Goal: Information Seeking & Learning: Learn about a topic

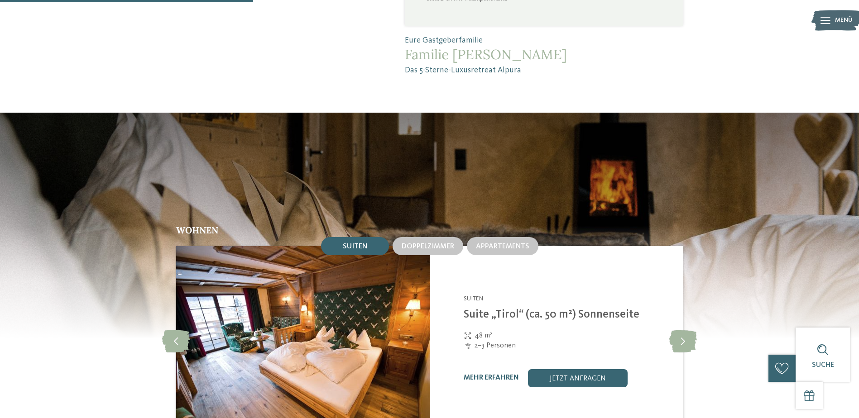
scroll to position [1042, 0]
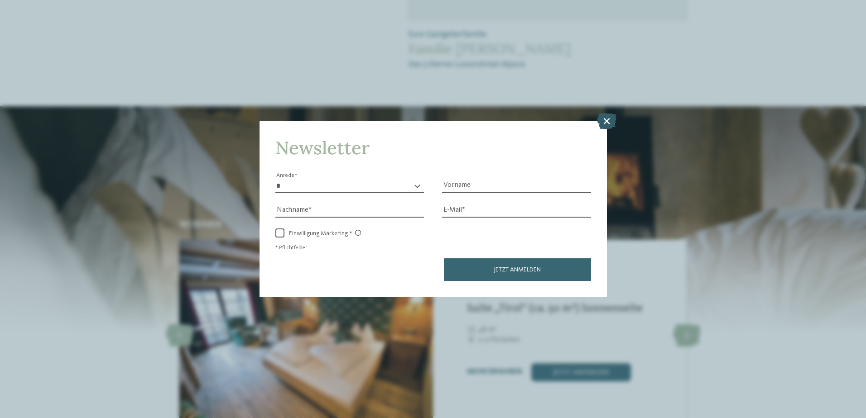
click at [611, 122] on icon at bounding box center [606, 121] width 19 height 16
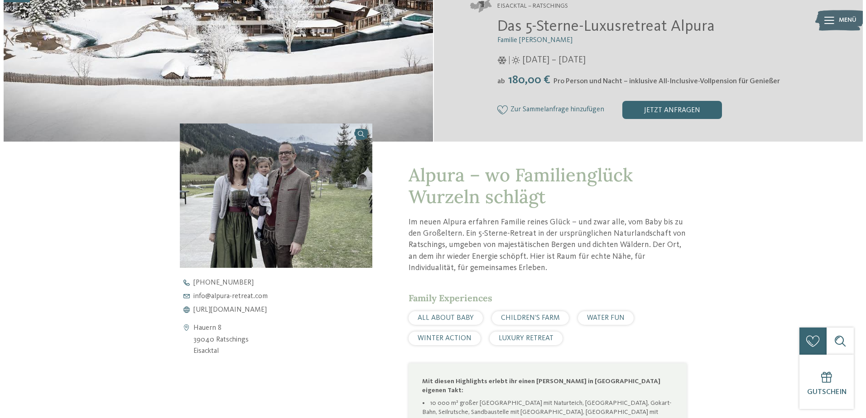
scroll to position [0, 0]
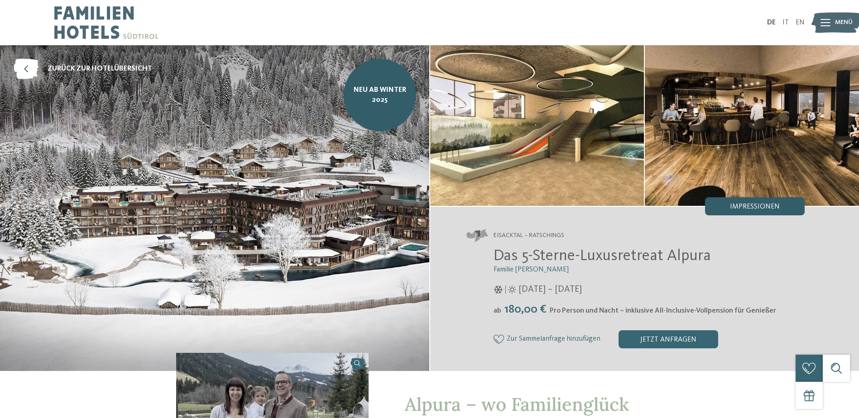
click at [754, 206] on span "Impressionen" at bounding box center [755, 206] width 50 height 7
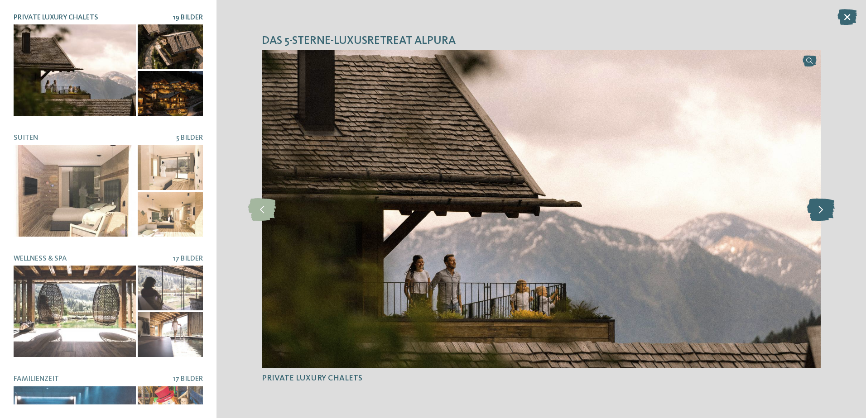
click at [821, 211] on icon at bounding box center [821, 209] width 28 height 23
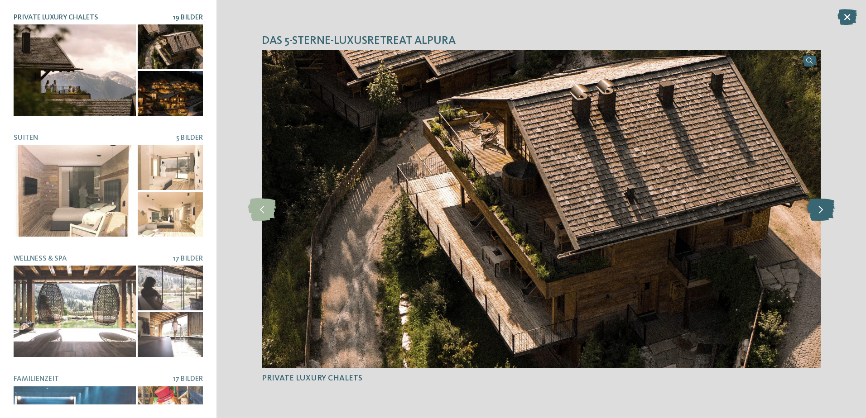
click at [819, 210] on icon at bounding box center [821, 209] width 28 height 23
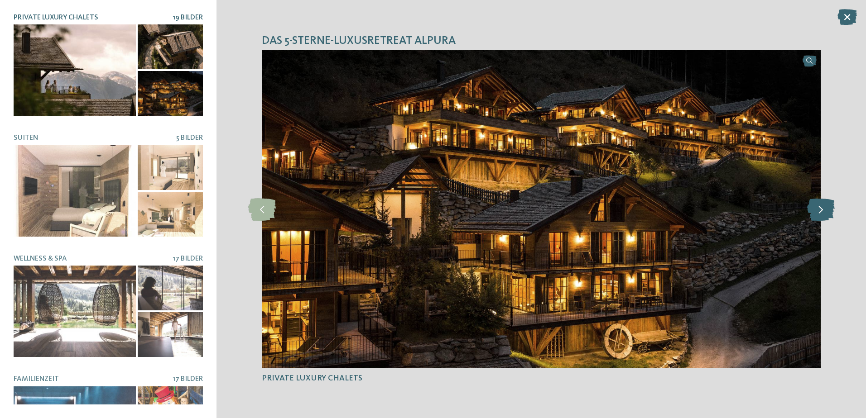
click at [819, 209] on icon at bounding box center [821, 209] width 28 height 23
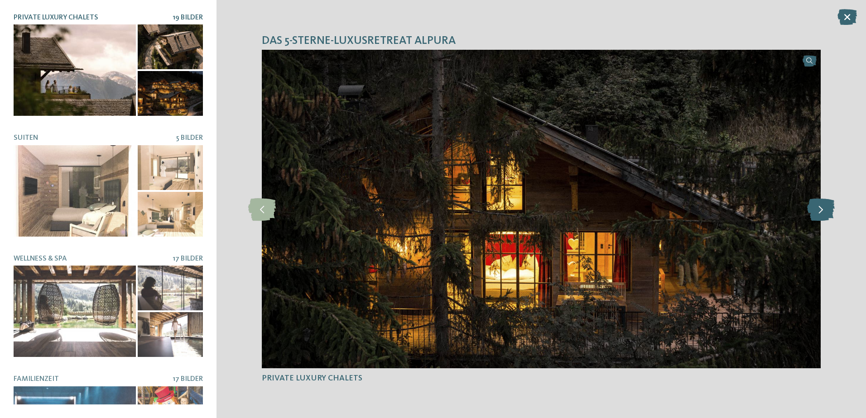
click at [818, 210] on icon at bounding box center [821, 209] width 28 height 23
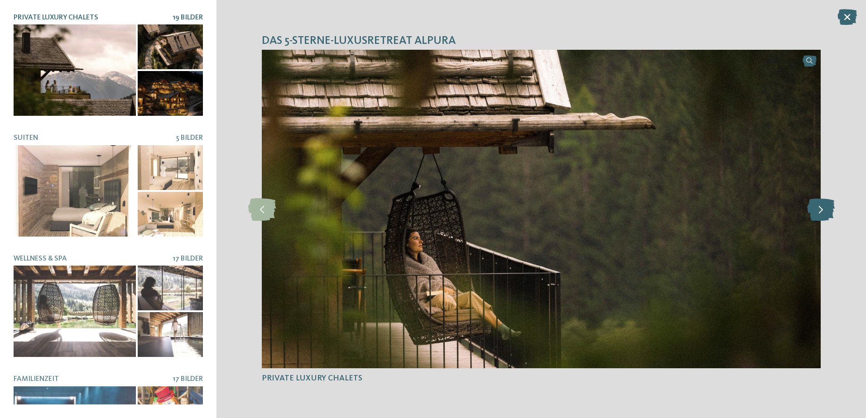
click at [818, 210] on icon at bounding box center [821, 209] width 28 height 23
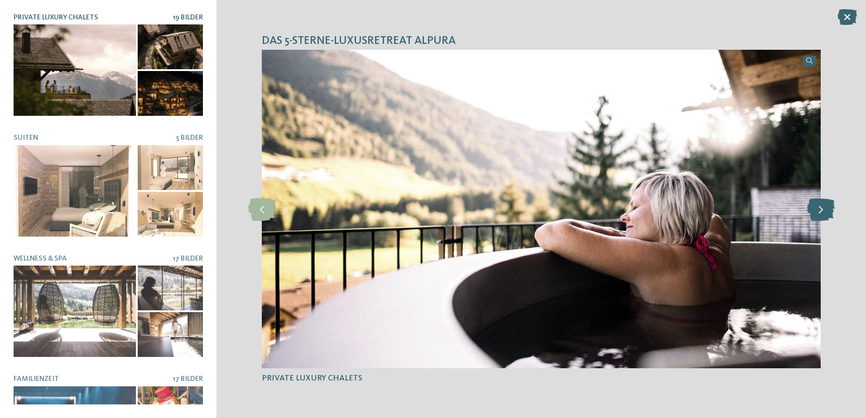
click at [818, 210] on icon at bounding box center [821, 209] width 28 height 23
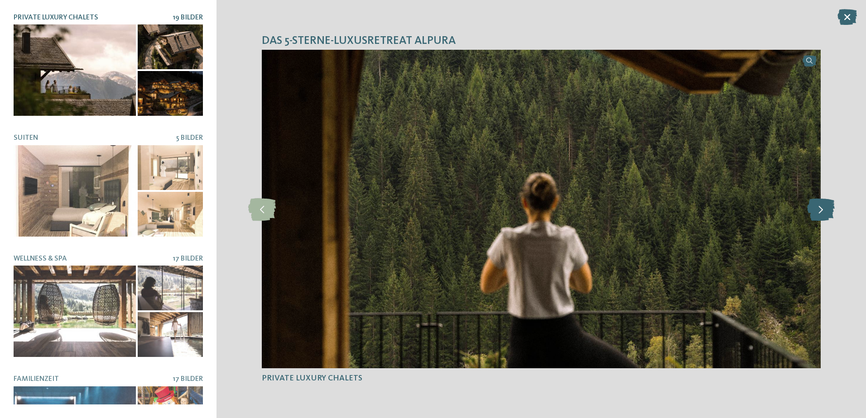
click at [818, 210] on icon at bounding box center [821, 209] width 28 height 23
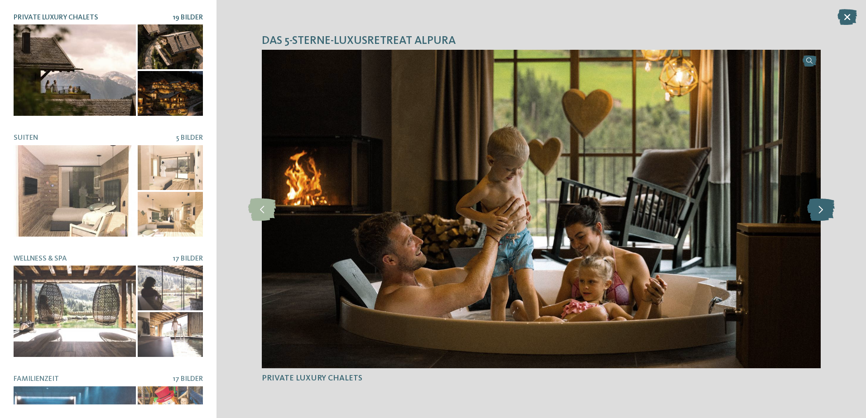
click at [818, 210] on icon at bounding box center [821, 209] width 28 height 23
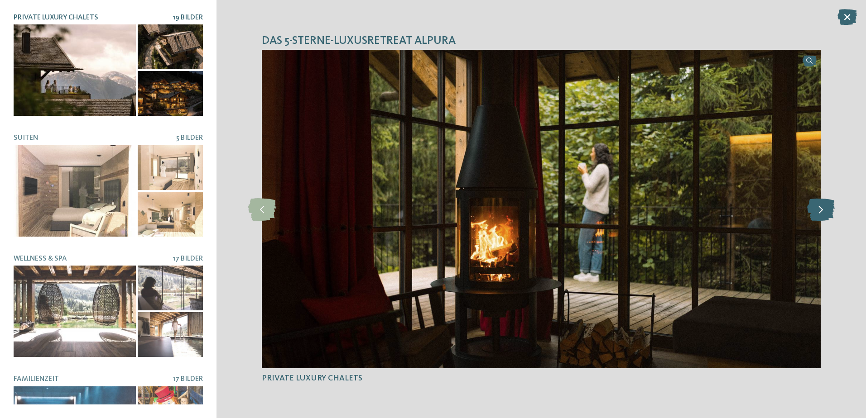
click at [818, 210] on icon at bounding box center [821, 209] width 28 height 23
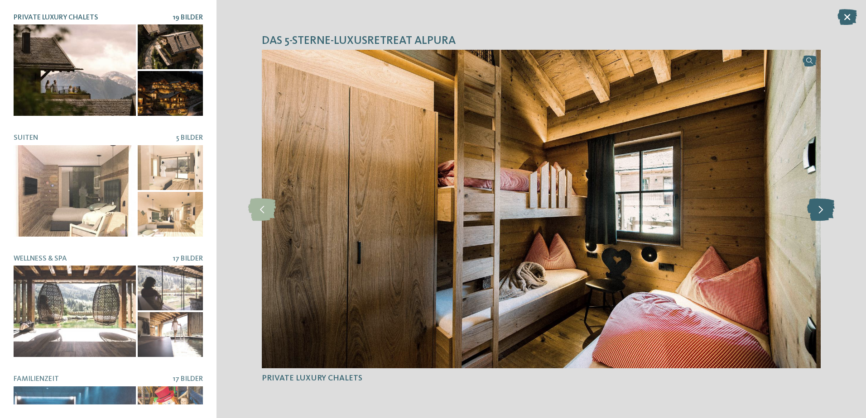
click at [818, 210] on icon at bounding box center [821, 209] width 28 height 23
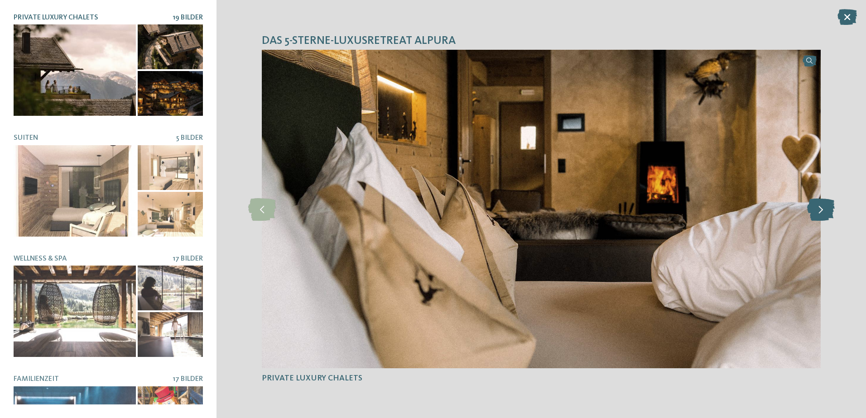
click at [818, 210] on icon at bounding box center [821, 209] width 28 height 23
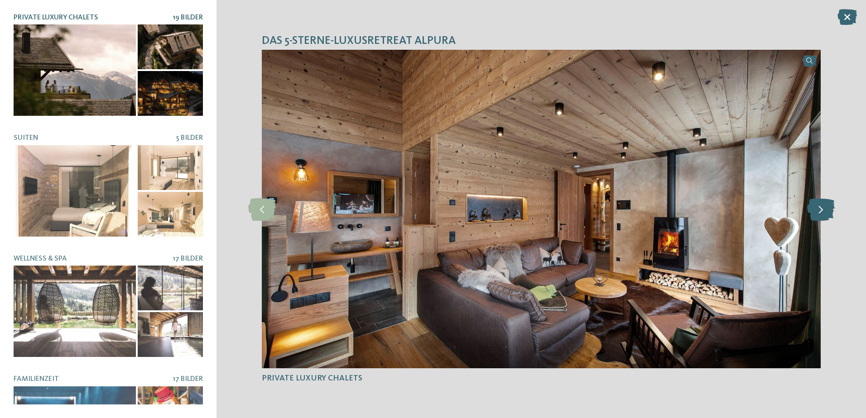
click at [821, 211] on icon at bounding box center [821, 209] width 28 height 23
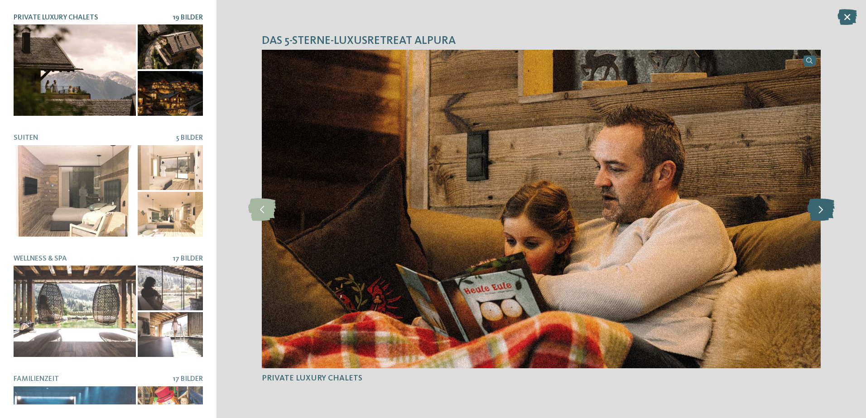
click at [821, 211] on icon at bounding box center [821, 209] width 28 height 23
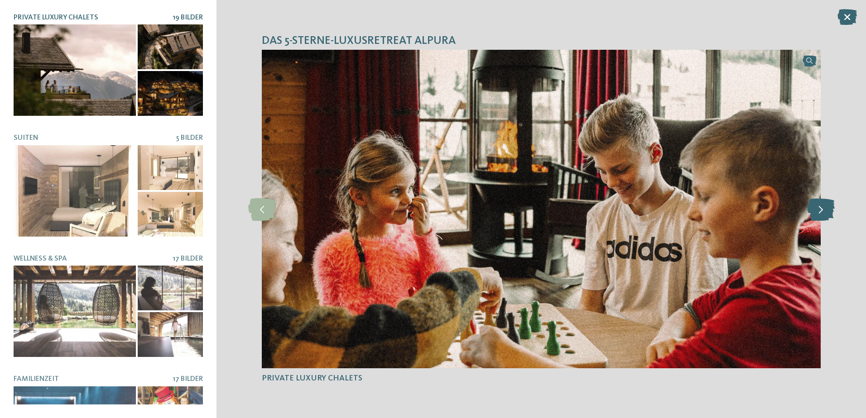
click at [821, 211] on icon at bounding box center [821, 209] width 28 height 23
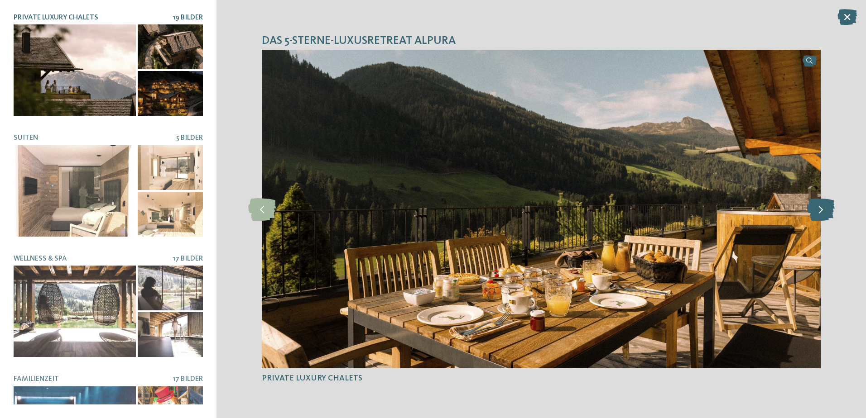
click at [821, 211] on icon at bounding box center [821, 209] width 28 height 23
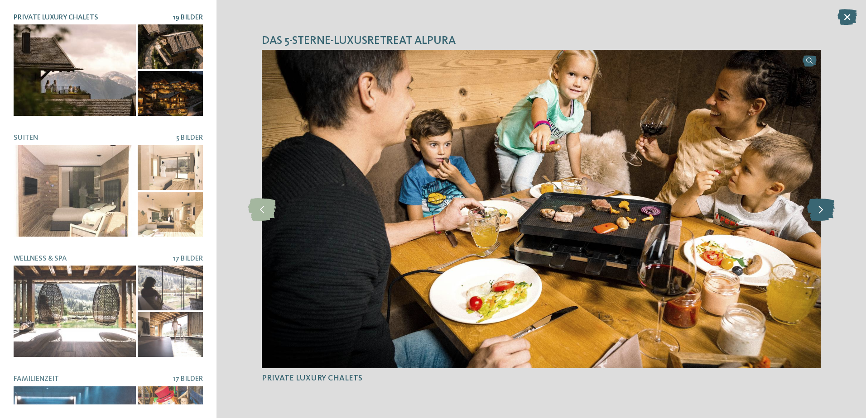
click at [821, 211] on icon at bounding box center [821, 209] width 28 height 23
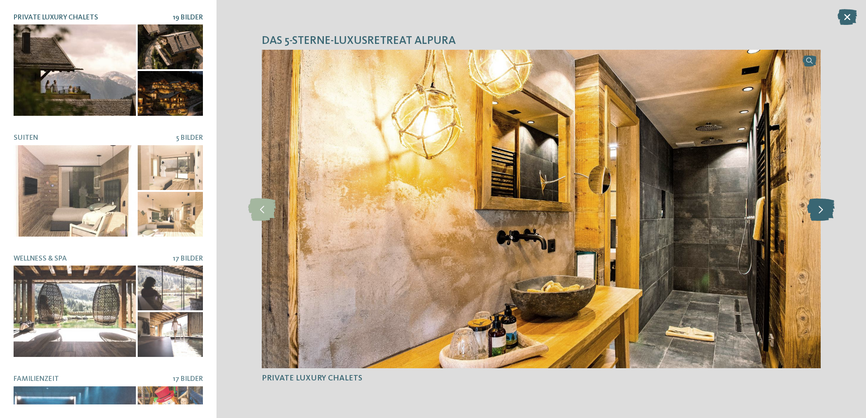
click at [821, 211] on icon at bounding box center [821, 209] width 28 height 23
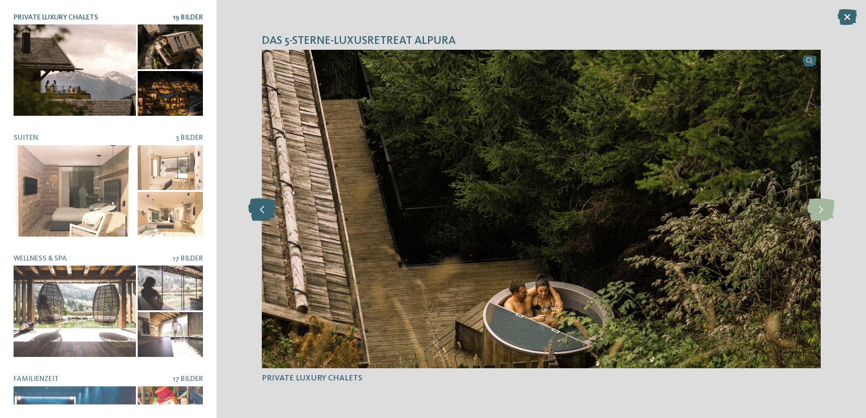
click at [265, 211] on icon at bounding box center [262, 209] width 28 height 23
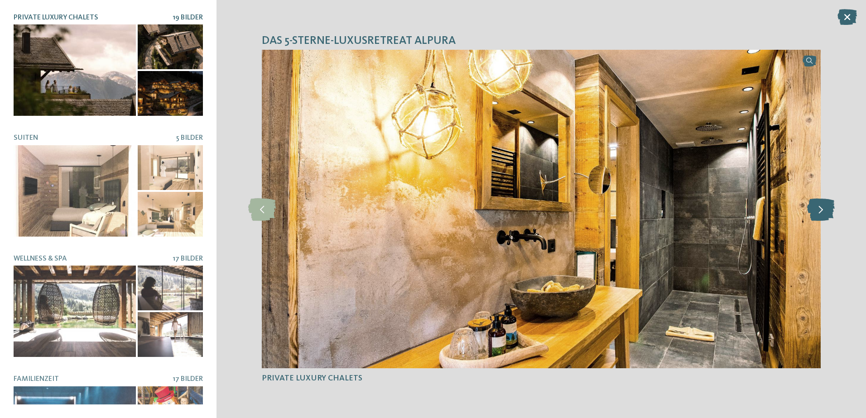
click at [815, 208] on icon at bounding box center [821, 209] width 28 height 23
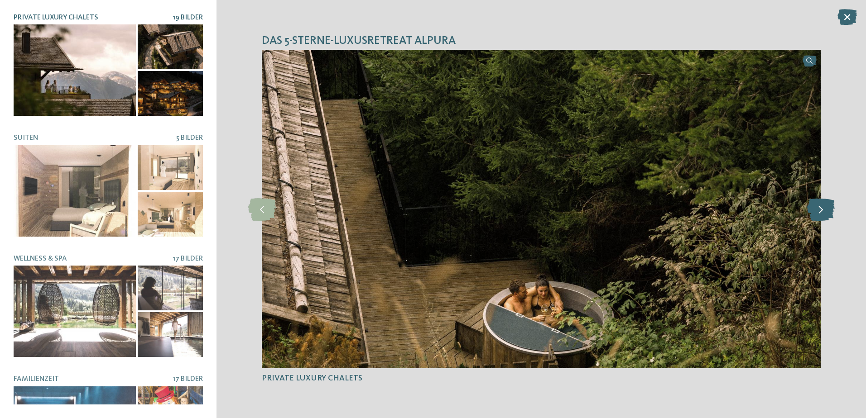
click at [815, 208] on icon at bounding box center [821, 209] width 28 height 23
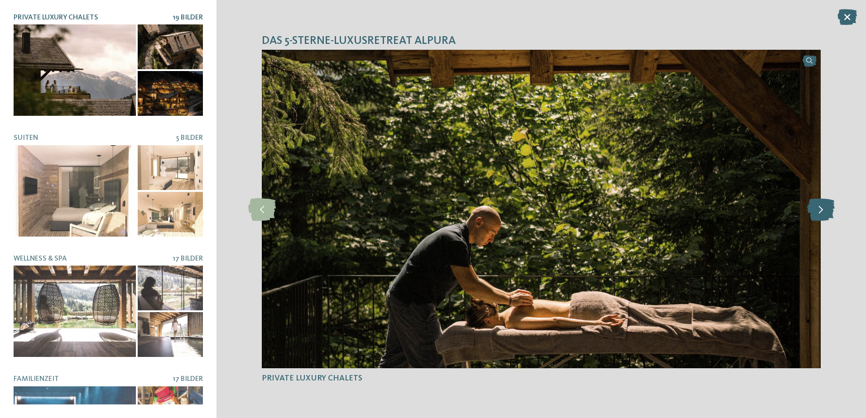
click at [815, 208] on icon at bounding box center [821, 209] width 28 height 23
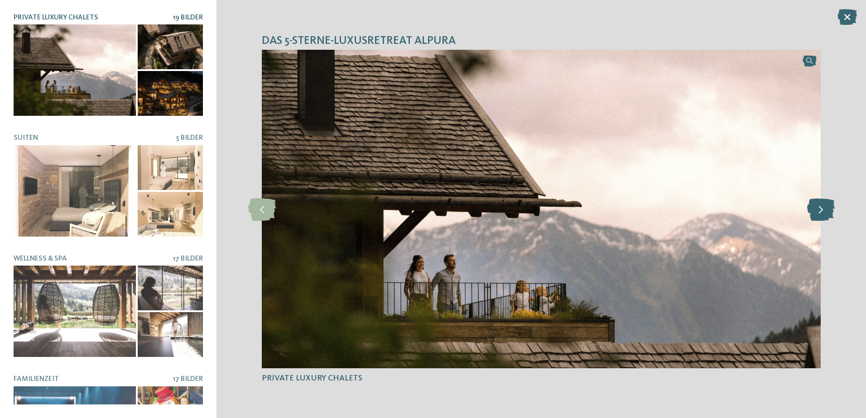
click at [815, 208] on icon at bounding box center [821, 209] width 28 height 23
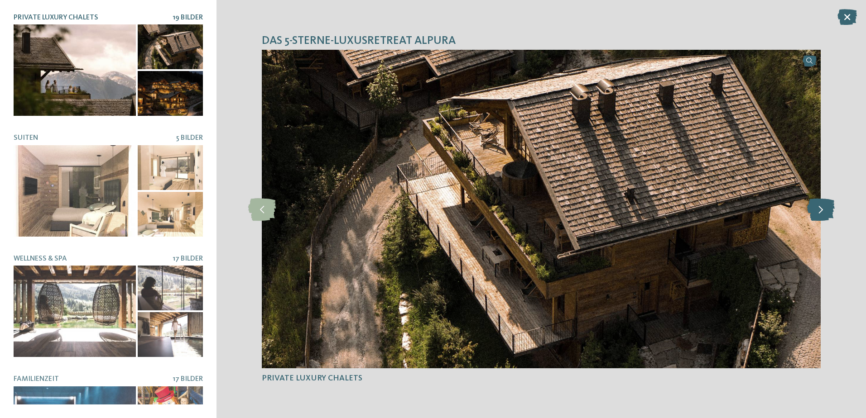
click at [815, 208] on icon at bounding box center [821, 209] width 28 height 23
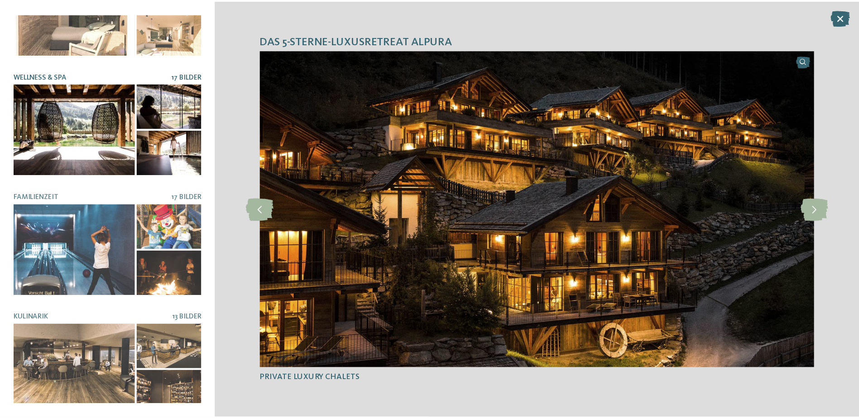
scroll to position [183, 0]
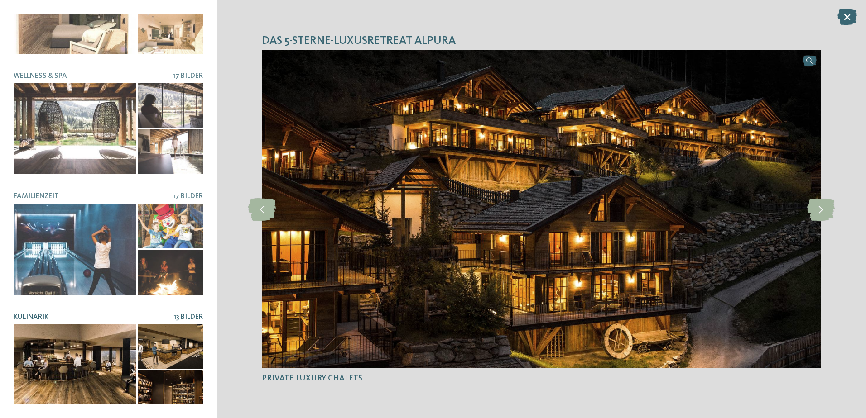
click at [117, 366] on div at bounding box center [75, 369] width 122 height 91
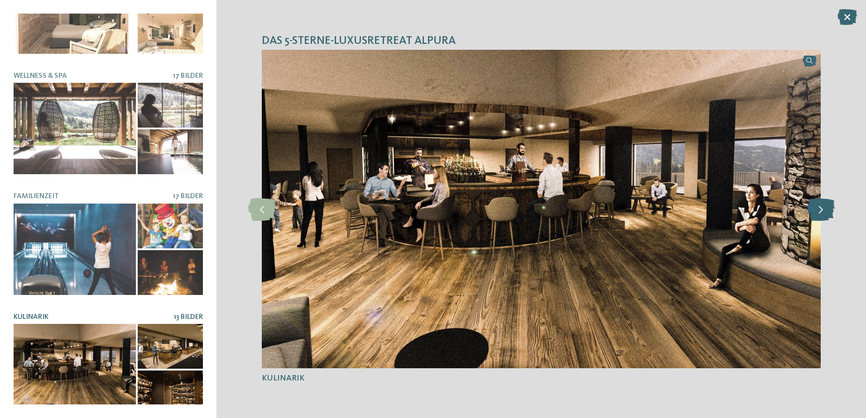
click at [816, 213] on icon at bounding box center [821, 209] width 28 height 23
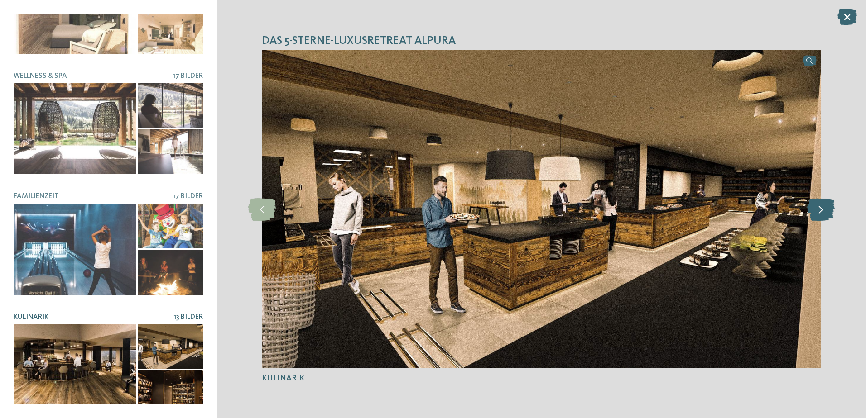
click at [816, 209] on icon at bounding box center [821, 209] width 28 height 23
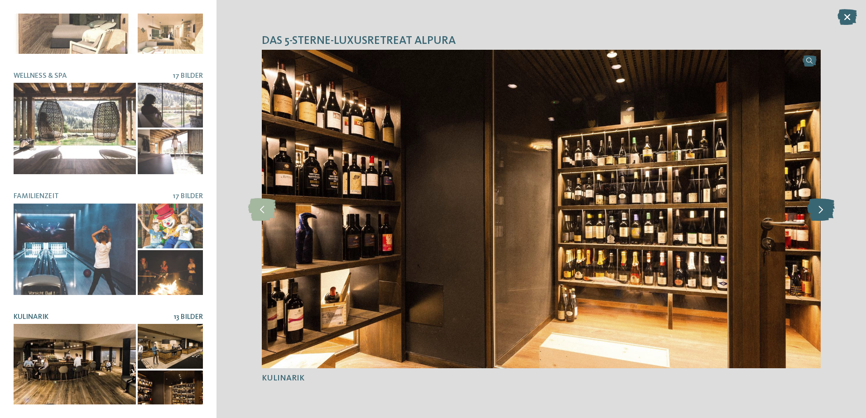
click at [816, 209] on icon at bounding box center [821, 209] width 28 height 23
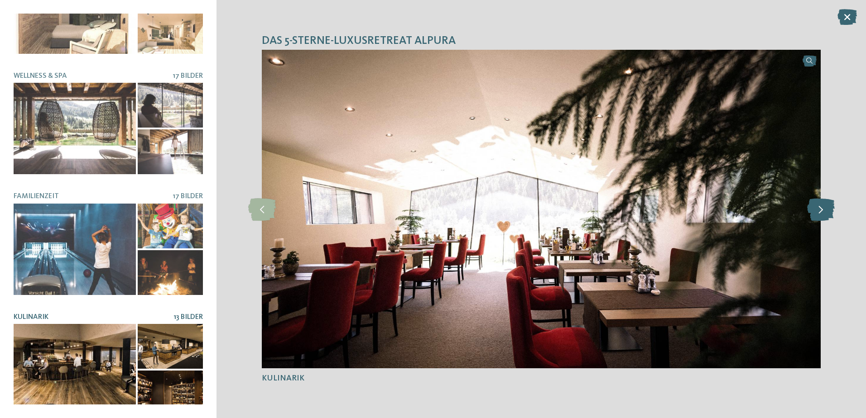
click at [816, 209] on icon at bounding box center [821, 209] width 28 height 23
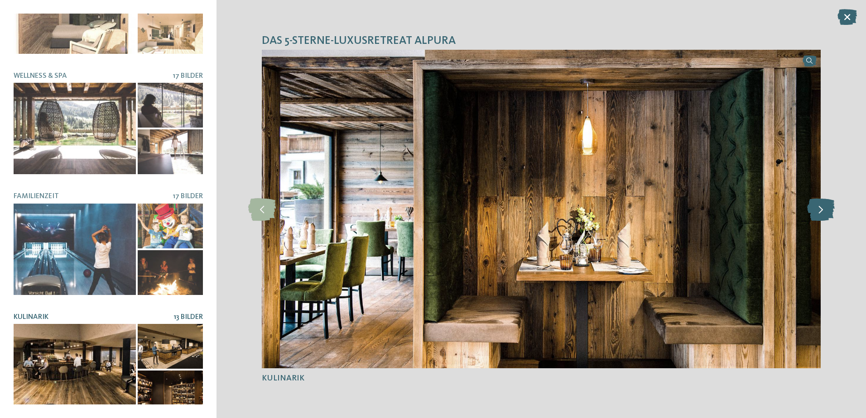
click at [816, 209] on icon at bounding box center [821, 209] width 28 height 23
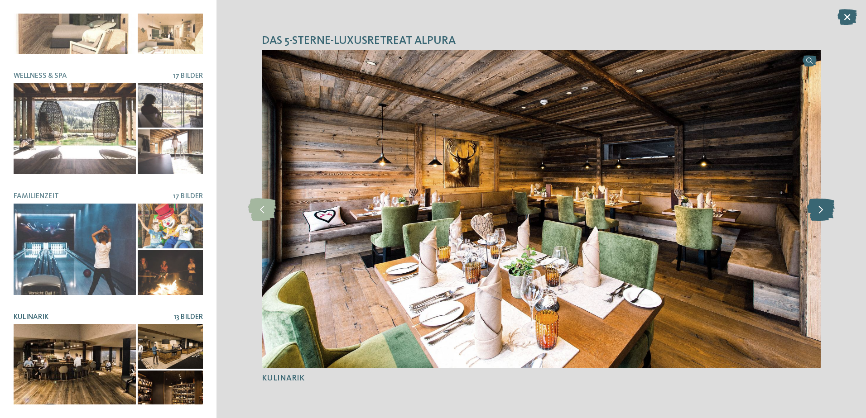
click at [816, 209] on icon at bounding box center [821, 209] width 28 height 23
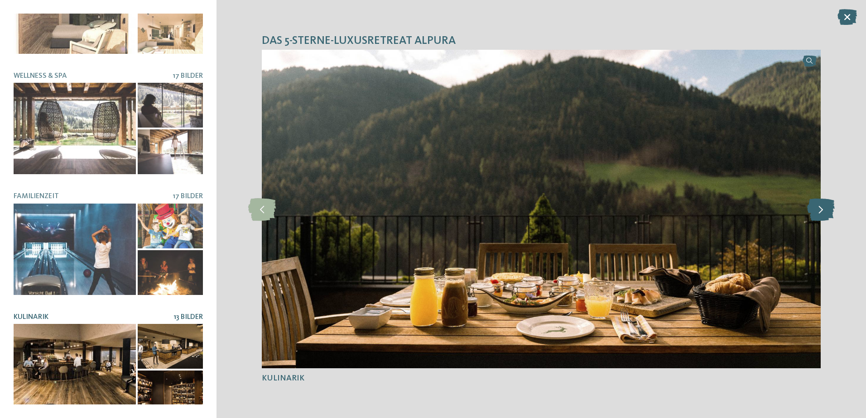
click at [816, 209] on icon at bounding box center [821, 209] width 28 height 23
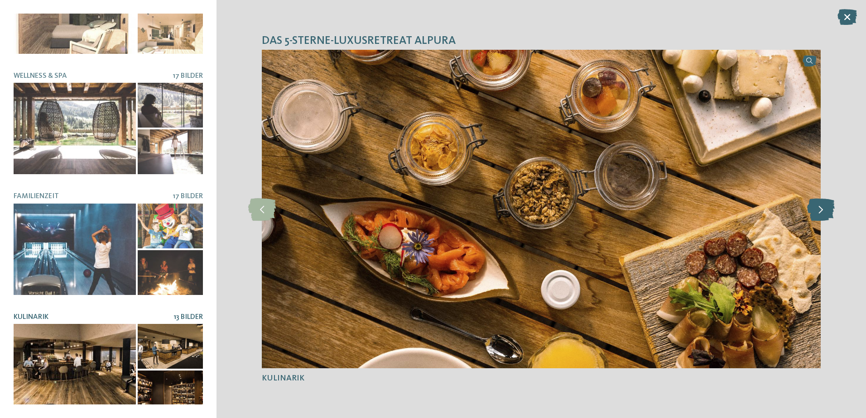
click at [816, 209] on icon at bounding box center [821, 209] width 28 height 23
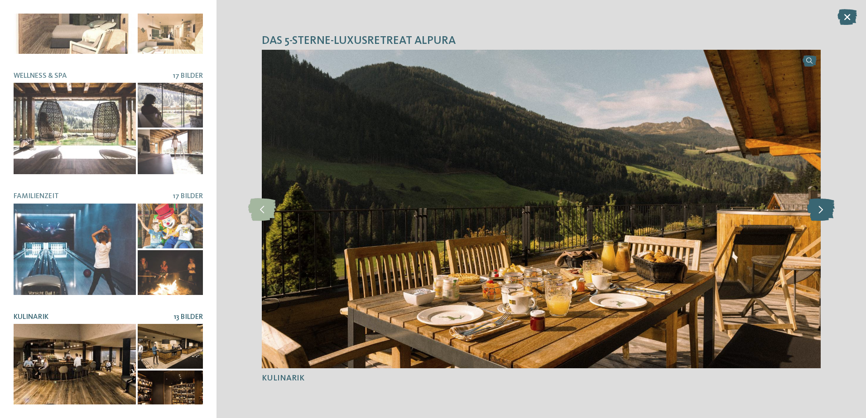
click at [816, 209] on icon at bounding box center [821, 209] width 28 height 23
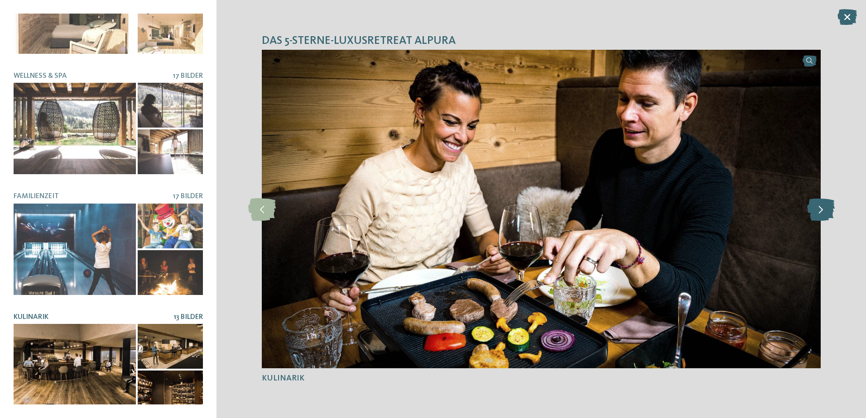
click at [815, 210] on icon at bounding box center [821, 209] width 28 height 23
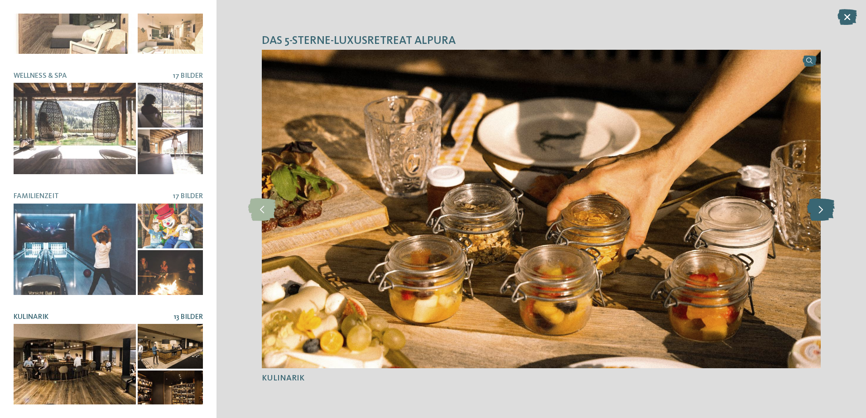
click at [815, 210] on icon at bounding box center [821, 209] width 28 height 23
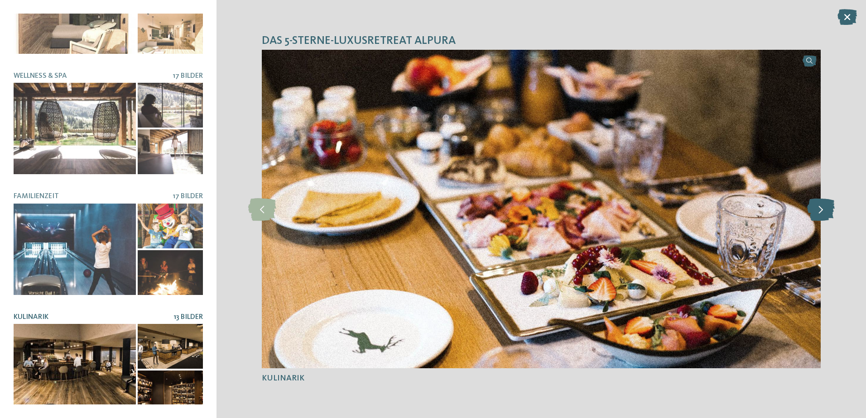
click at [815, 210] on icon at bounding box center [821, 209] width 28 height 23
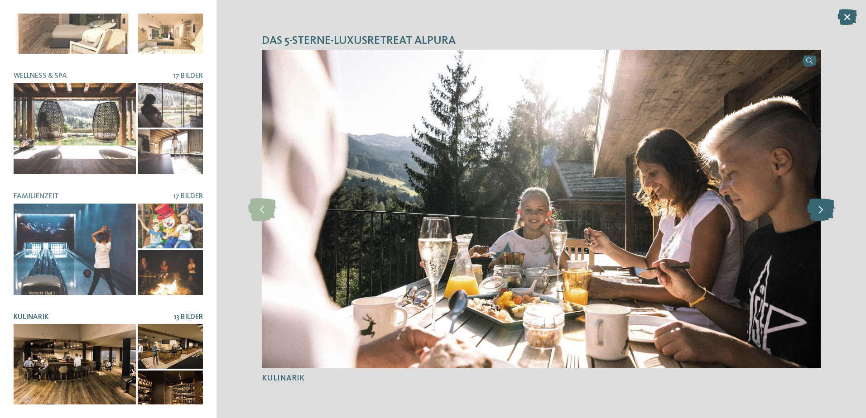
click at [816, 211] on icon at bounding box center [821, 209] width 28 height 23
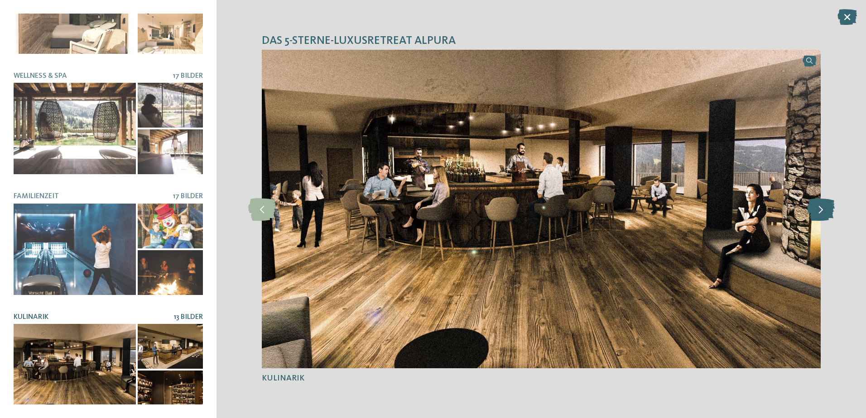
click at [816, 211] on icon at bounding box center [821, 209] width 28 height 23
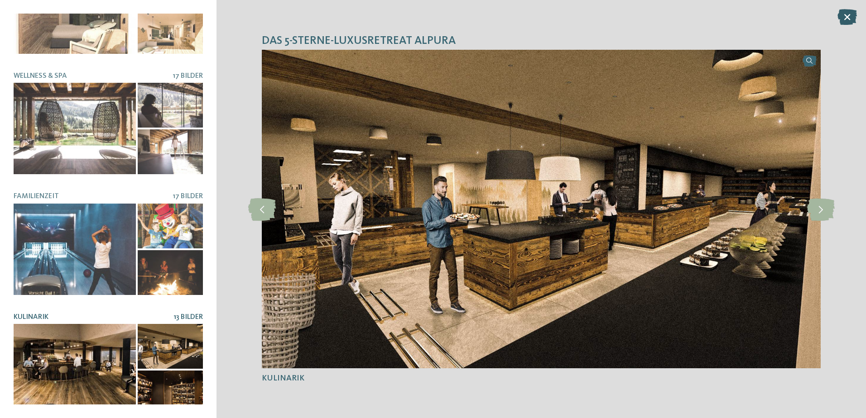
click at [846, 19] on icon at bounding box center [846, 17] width 19 height 16
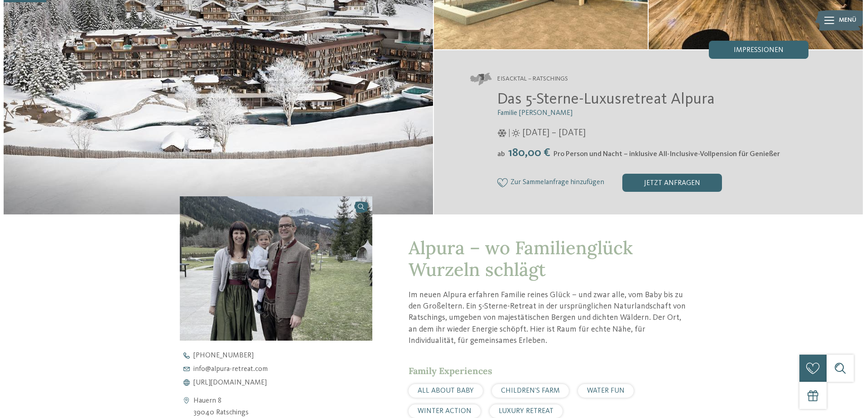
scroll to position [181, 0]
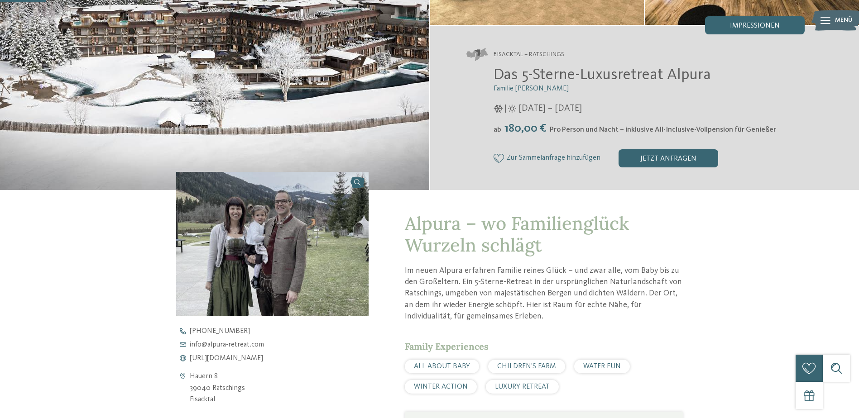
click at [827, 19] on icon at bounding box center [826, 20] width 10 height 7
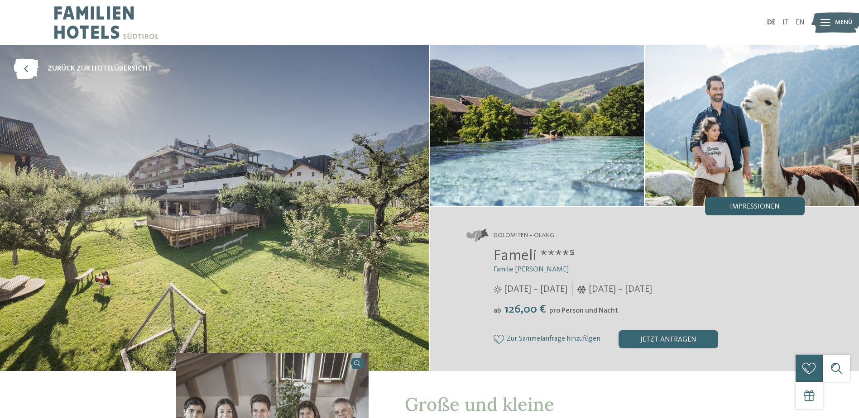
click at [758, 207] on span "Impressionen" at bounding box center [755, 206] width 50 height 7
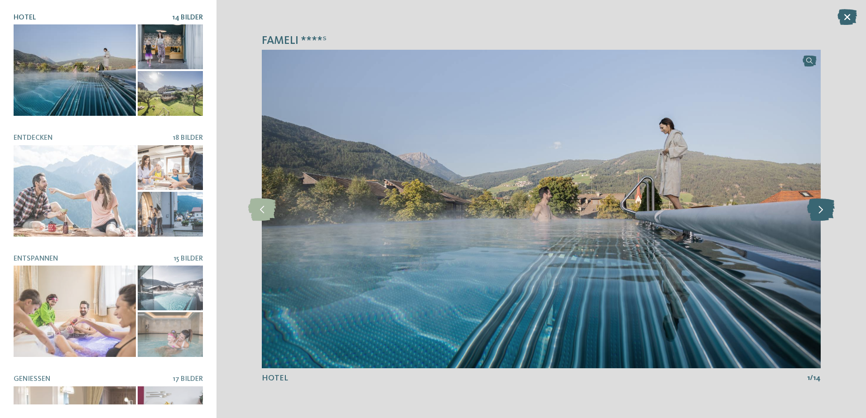
click at [821, 209] on icon at bounding box center [821, 209] width 28 height 23
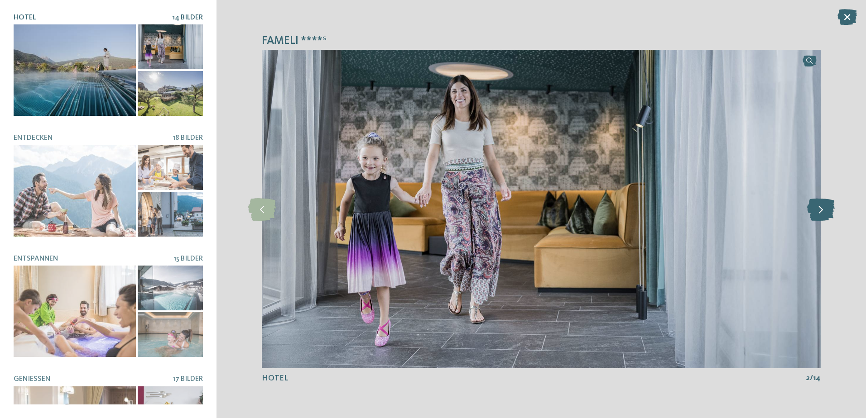
click at [821, 209] on icon at bounding box center [821, 209] width 28 height 23
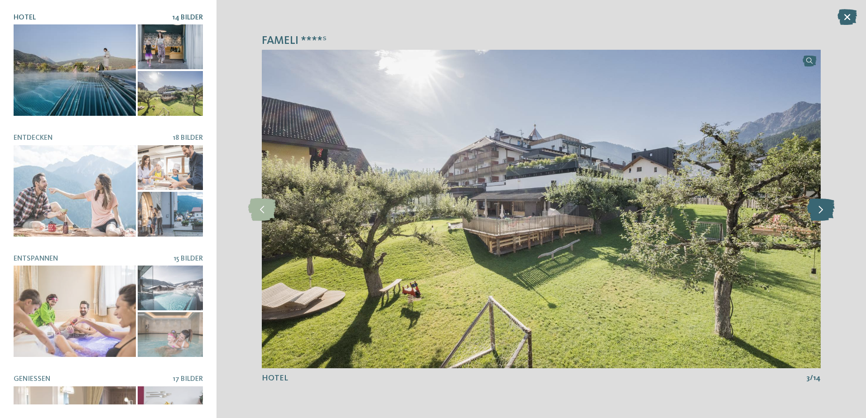
click at [821, 211] on icon at bounding box center [821, 209] width 28 height 23
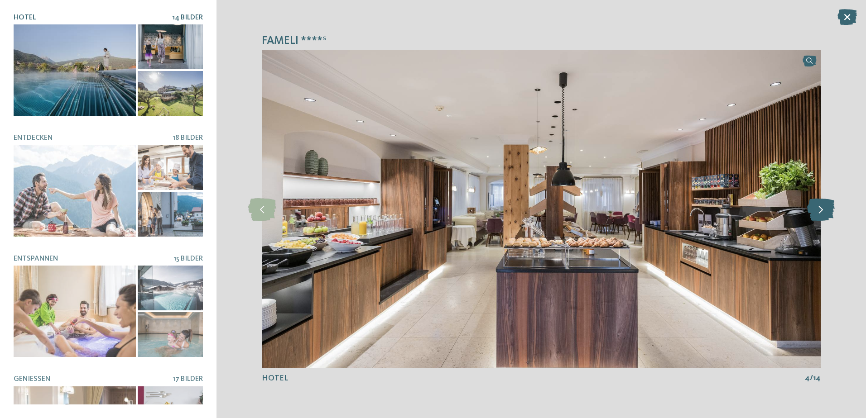
click at [821, 211] on icon at bounding box center [821, 209] width 28 height 23
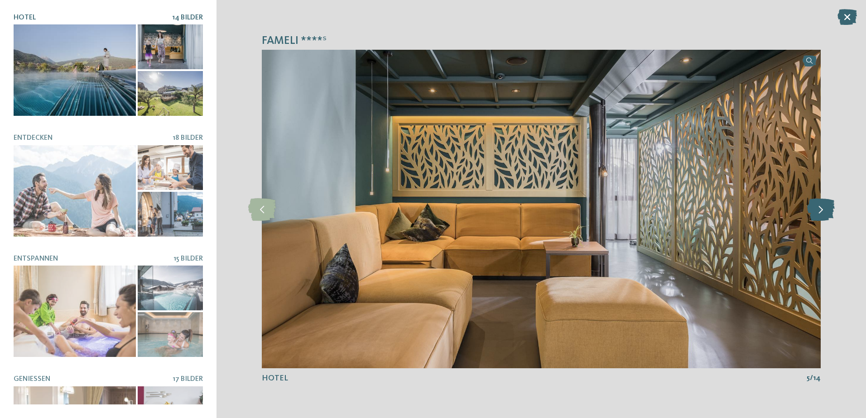
click at [821, 211] on icon at bounding box center [821, 209] width 28 height 23
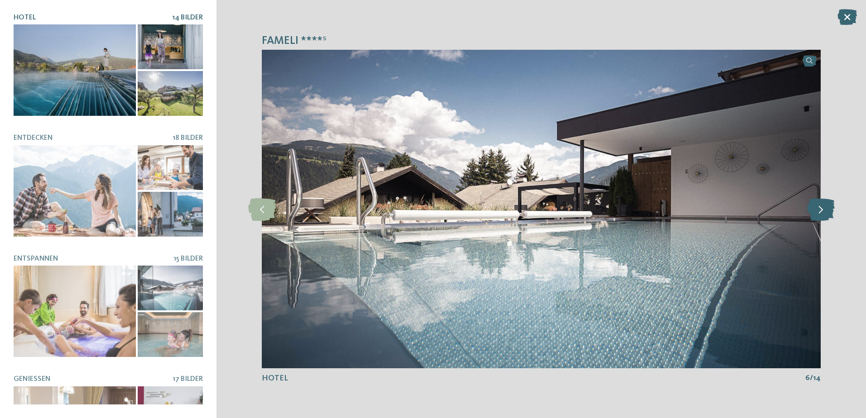
click at [821, 211] on icon at bounding box center [821, 209] width 28 height 23
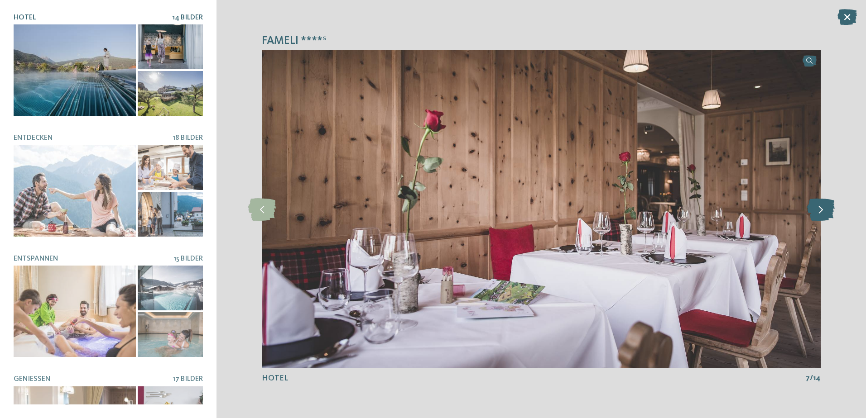
click at [821, 211] on icon at bounding box center [821, 209] width 28 height 23
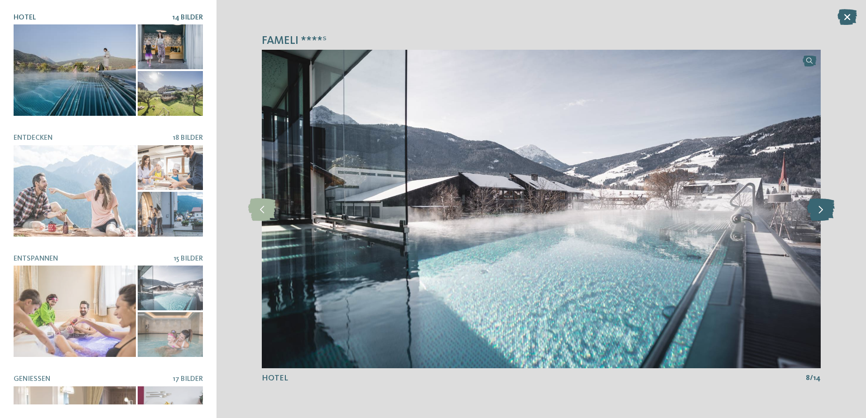
click at [821, 211] on icon at bounding box center [821, 209] width 28 height 23
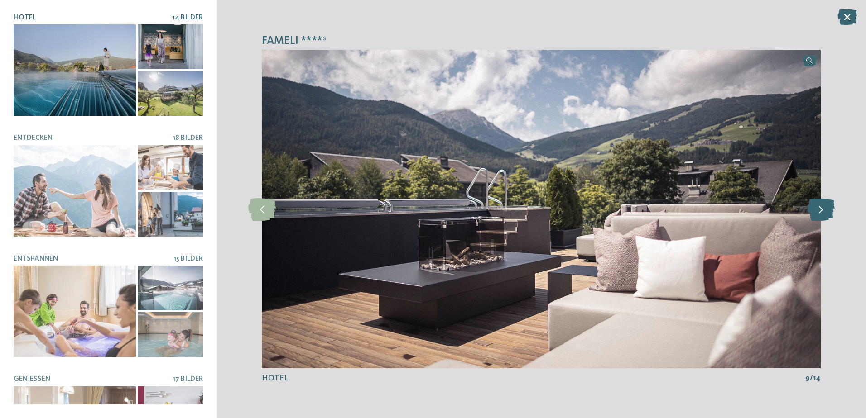
click at [821, 211] on icon at bounding box center [821, 209] width 28 height 23
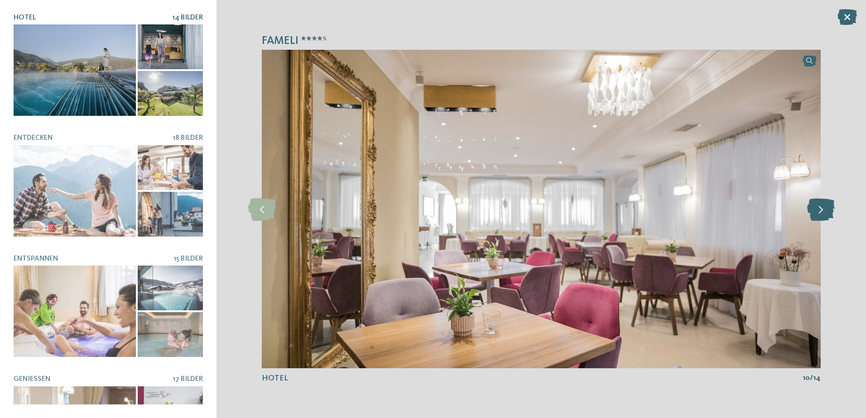
click at [821, 211] on icon at bounding box center [821, 209] width 28 height 23
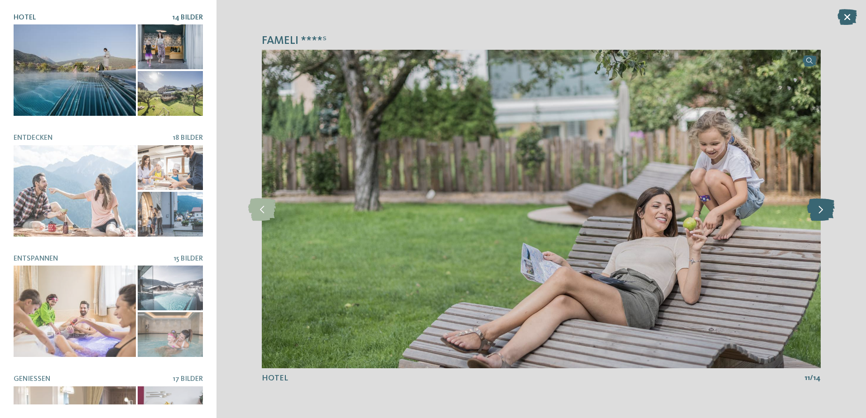
click at [821, 211] on icon at bounding box center [821, 209] width 28 height 23
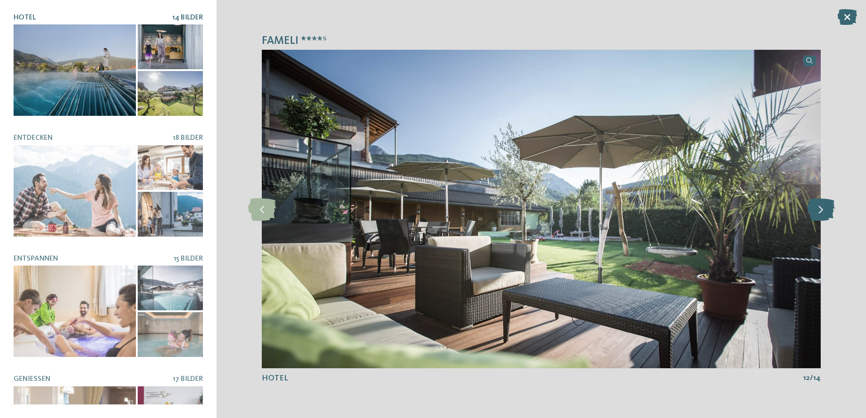
click at [821, 211] on icon at bounding box center [821, 209] width 28 height 23
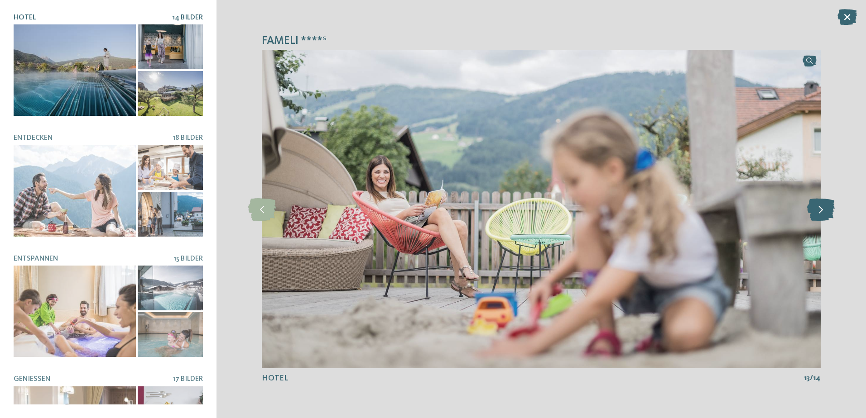
click at [821, 211] on icon at bounding box center [821, 209] width 28 height 23
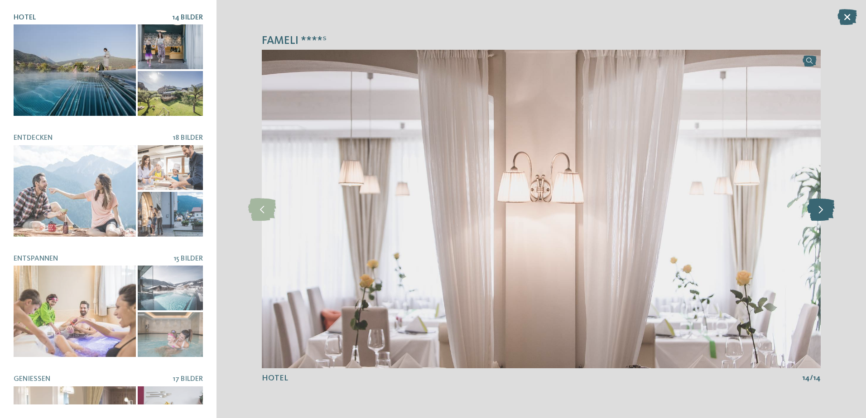
click at [821, 211] on icon at bounding box center [821, 209] width 28 height 23
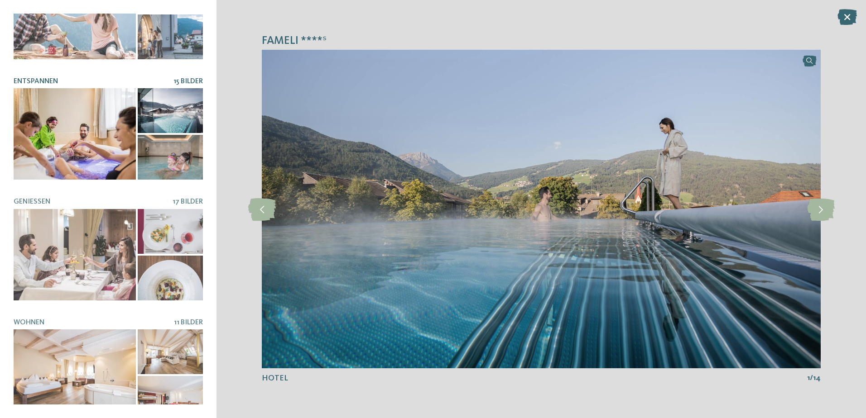
scroll to position [183, 0]
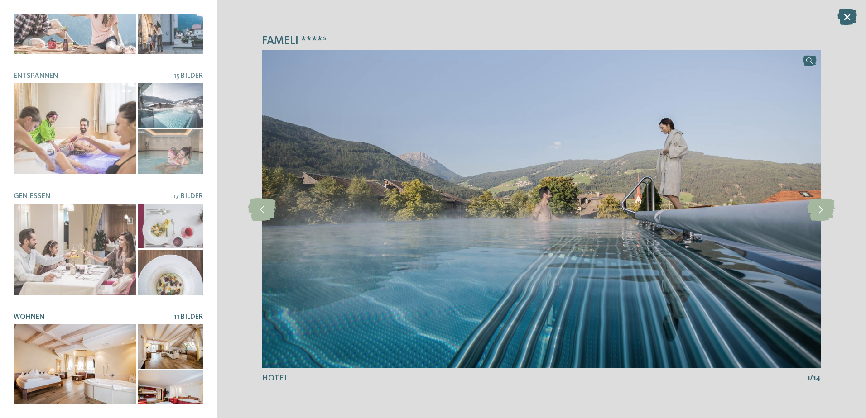
click at [95, 343] on div at bounding box center [75, 369] width 122 height 91
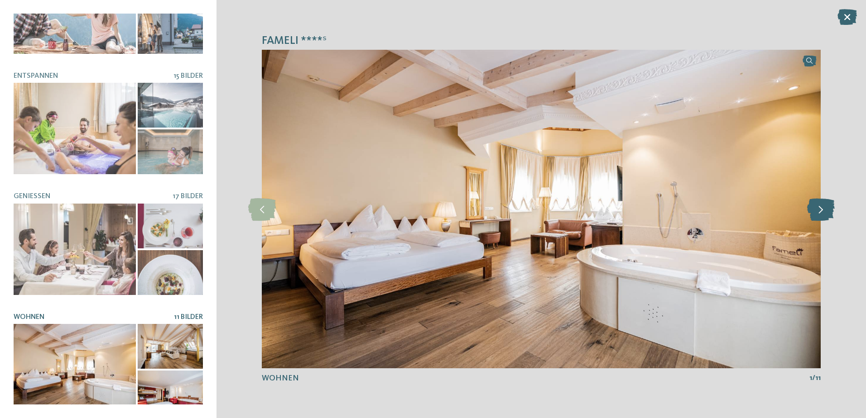
click at [820, 212] on icon at bounding box center [821, 209] width 28 height 23
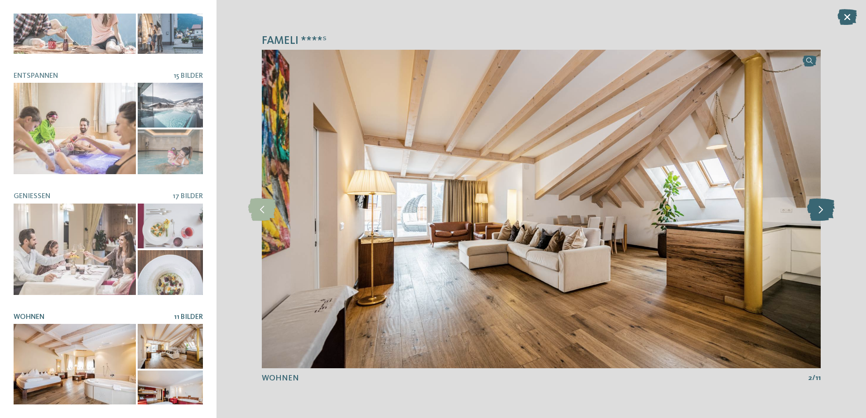
click at [820, 212] on icon at bounding box center [821, 209] width 28 height 23
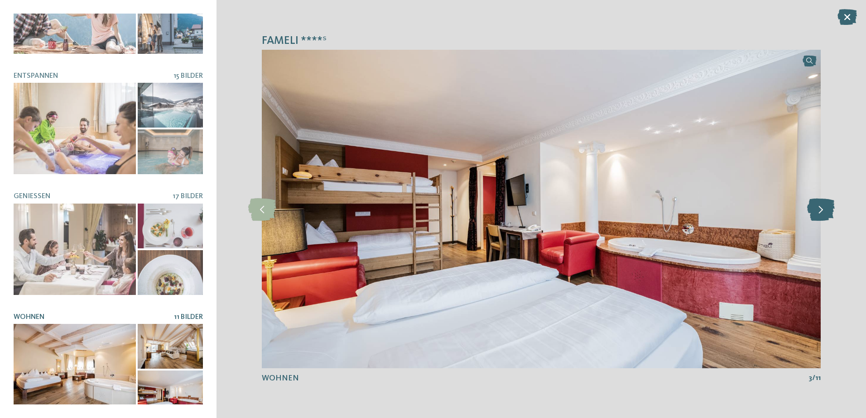
click at [820, 212] on icon at bounding box center [821, 209] width 28 height 23
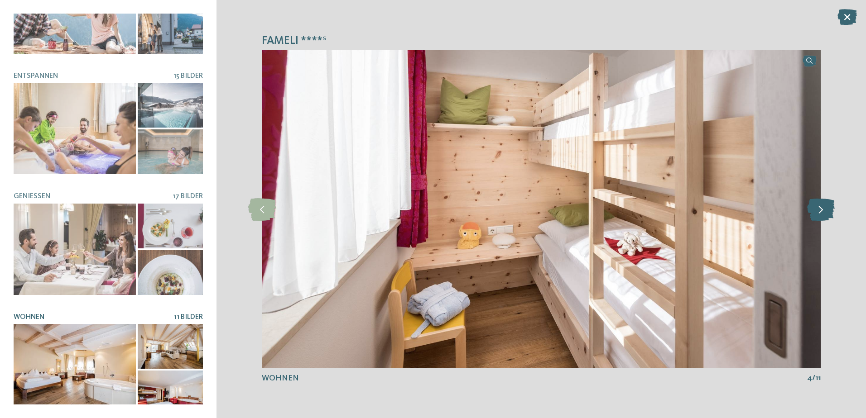
click at [820, 212] on icon at bounding box center [821, 209] width 28 height 23
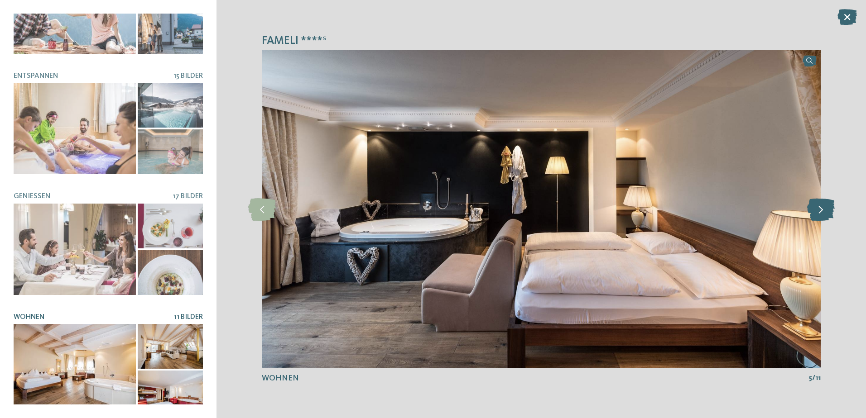
click at [820, 212] on icon at bounding box center [821, 209] width 28 height 23
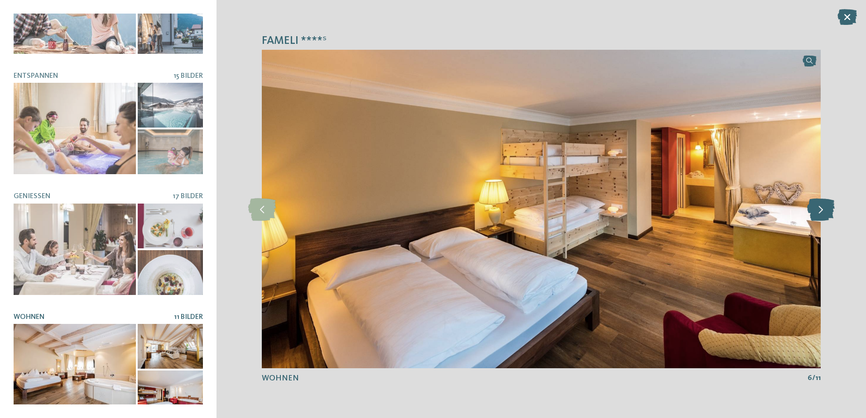
click at [820, 212] on icon at bounding box center [821, 209] width 28 height 23
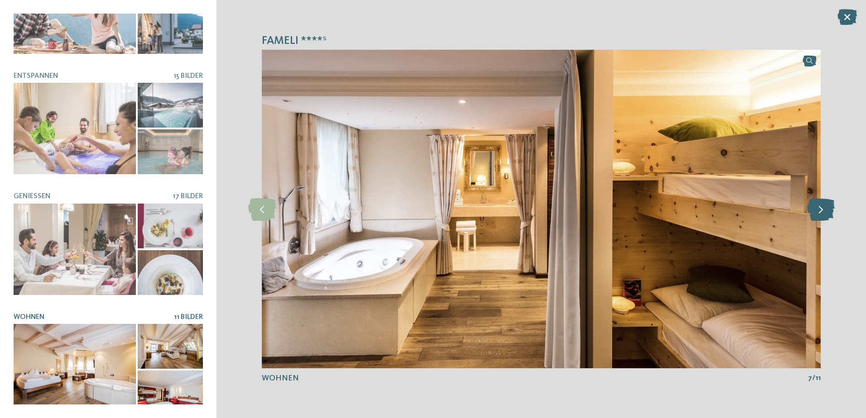
click at [820, 212] on icon at bounding box center [821, 209] width 28 height 23
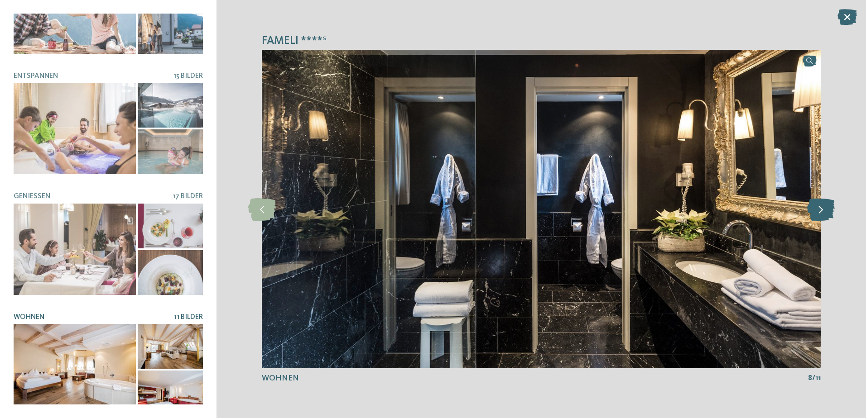
click at [820, 212] on icon at bounding box center [821, 209] width 28 height 23
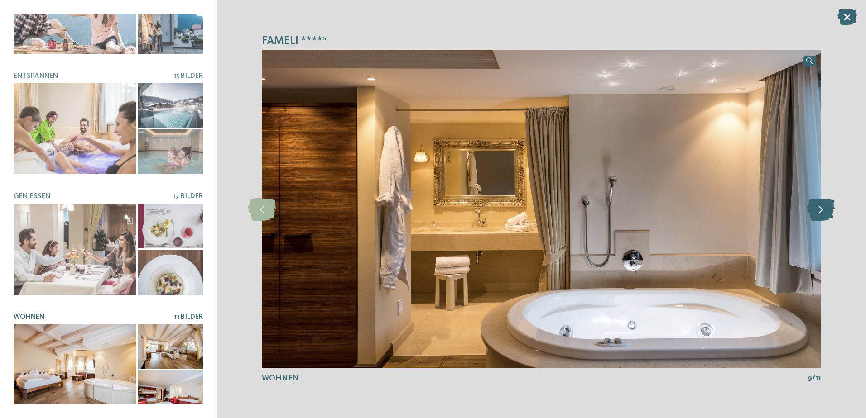
click at [820, 212] on icon at bounding box center [821, 209] width 28 height 23
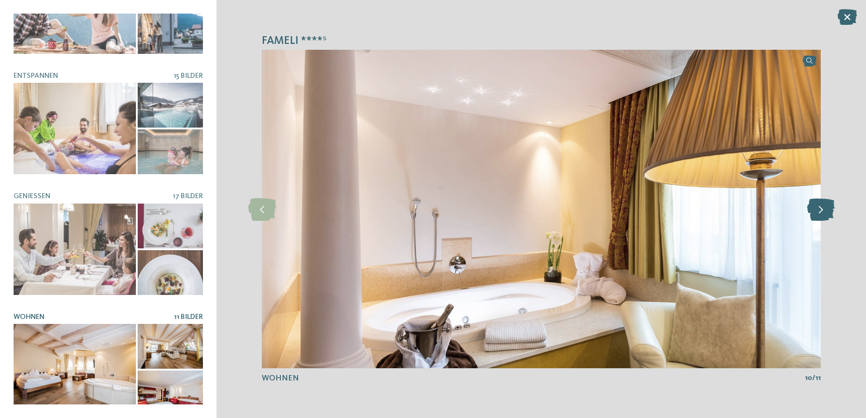
click at [820, 212] on icon at bounding box center [821, 209] width 28 height 23
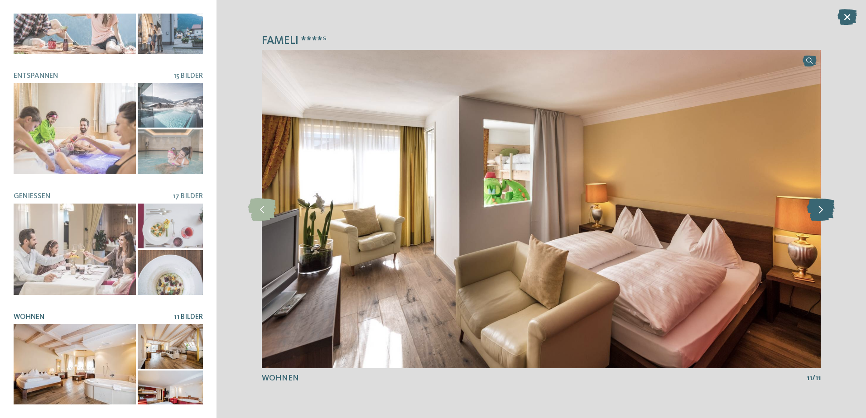
click at [822, 210] on icon at bounding box center [821, 209] width 28 height 23
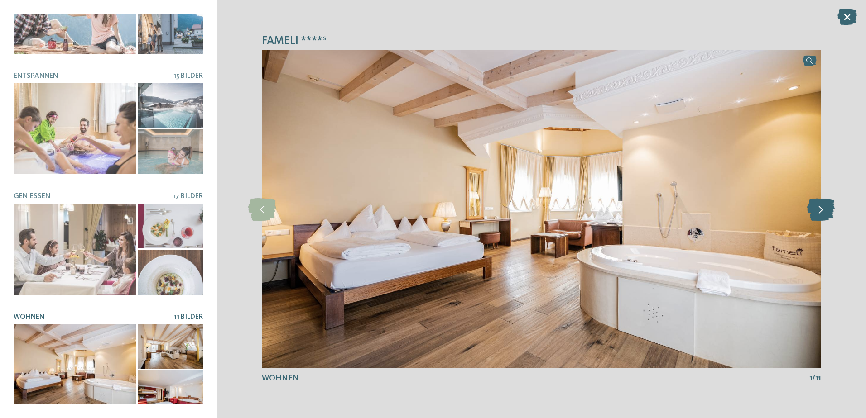
click at [822, 210] on icon at bounding box center [821, 209] width 28 height 23
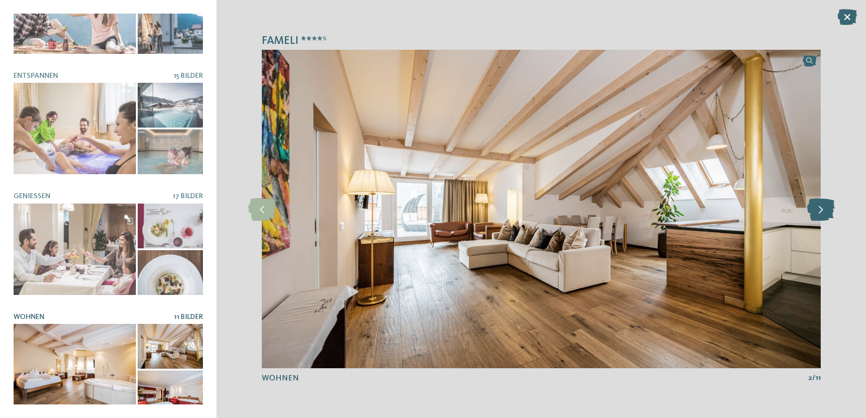
click at [822, 210] on icon at bounding box center [821, 209] width 28 height 23
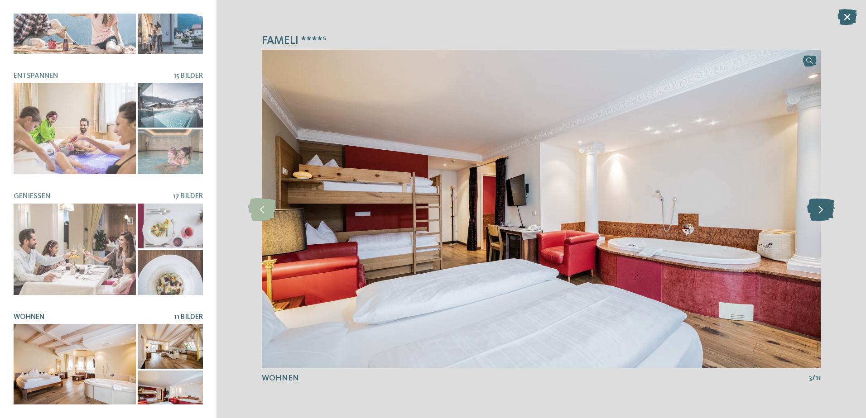
click at [822, 210] on icon at bounding box center [821, 209] width 28 height 23
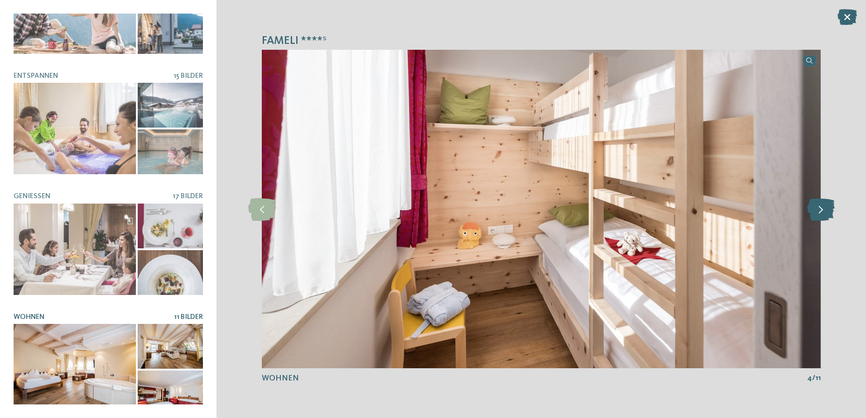
click at [823, 210] on icon at bounding box center [821, 209] width 28 height 23
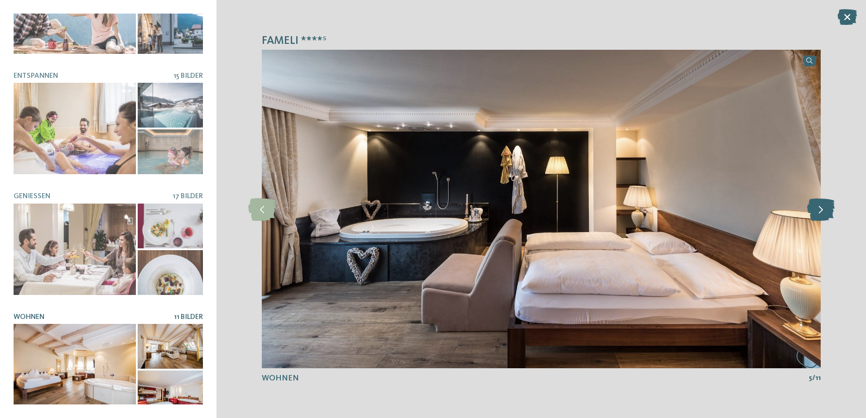
click at [821, 211] on icon at bounding box center [821, 209] width 28 height 23
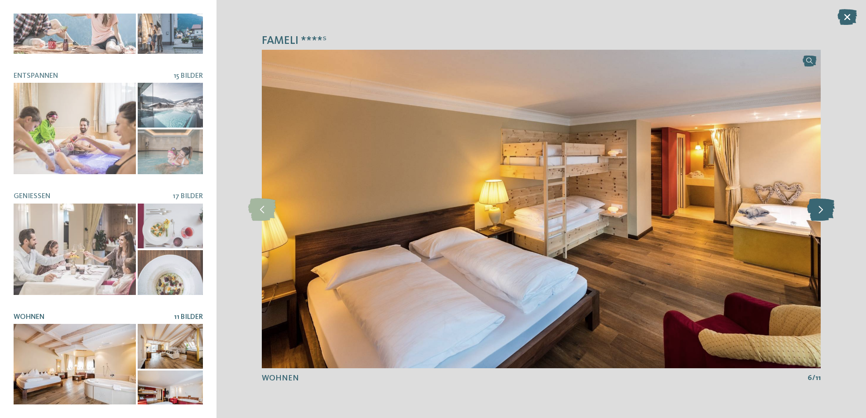
click at [824, 212] on icon at bounding box center [821, 209] width 28 height 23
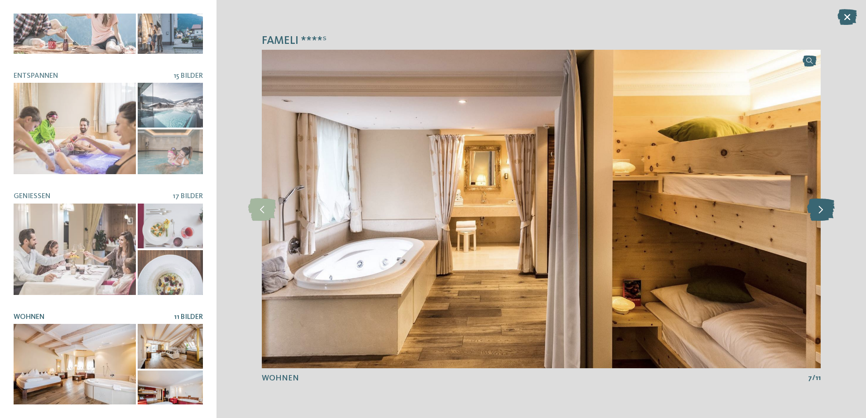
click at [821, 214] on icon at bounding box center [821, 209] width 28 height 23
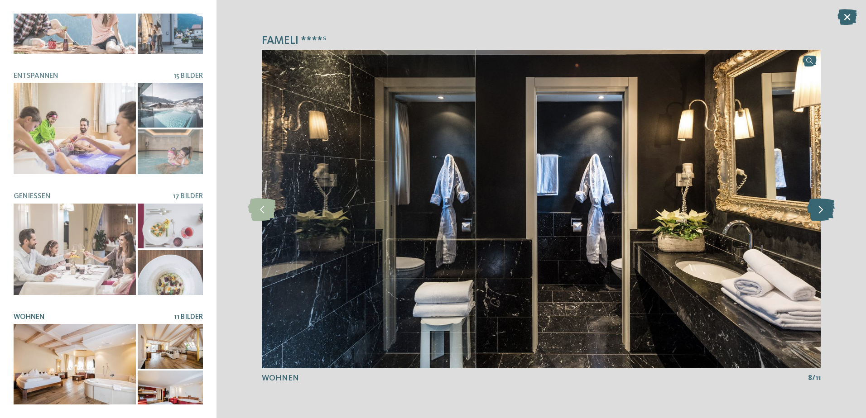
click at [823, 210] on icon at bounding box center [821, 209] width 28 height 23
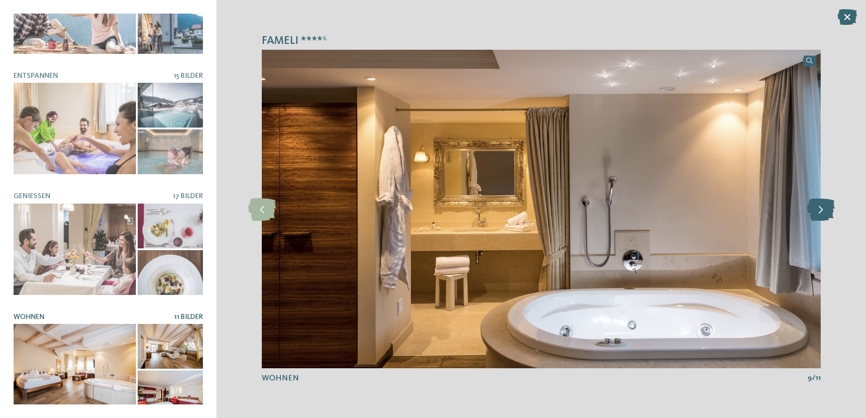
click at [820, 212] on icon at bounding box center [821, 209] width 28 height 23
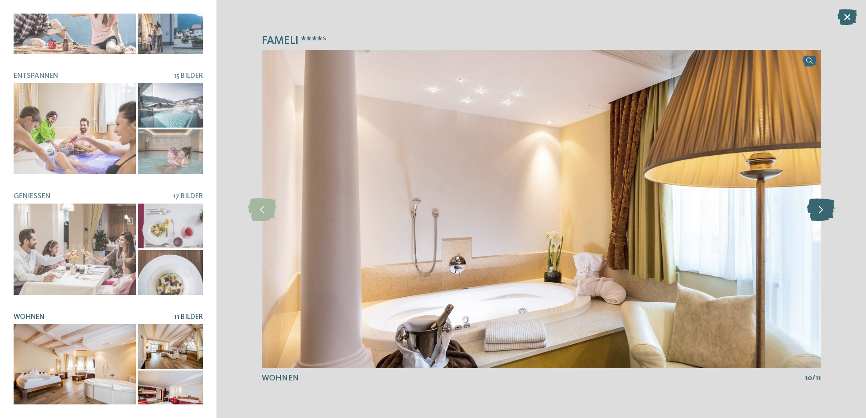
click at [820, 212] on icon at bounding box center [821, 209] width 28 height 23
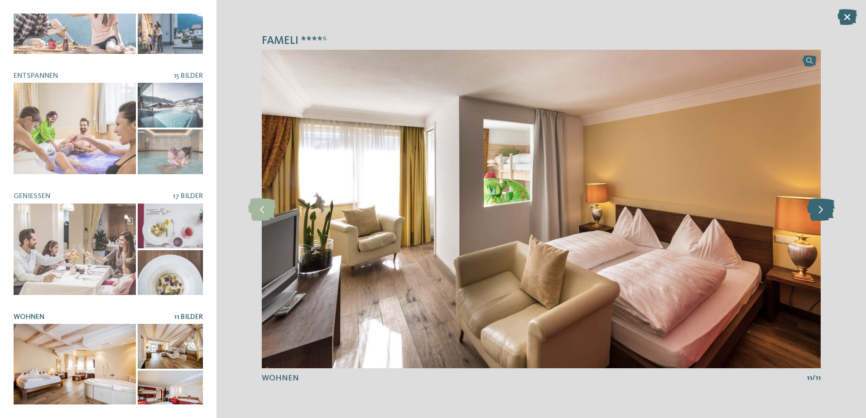
click at [820, 211] on icon at bounding box center [821, 209] width 28 height 23
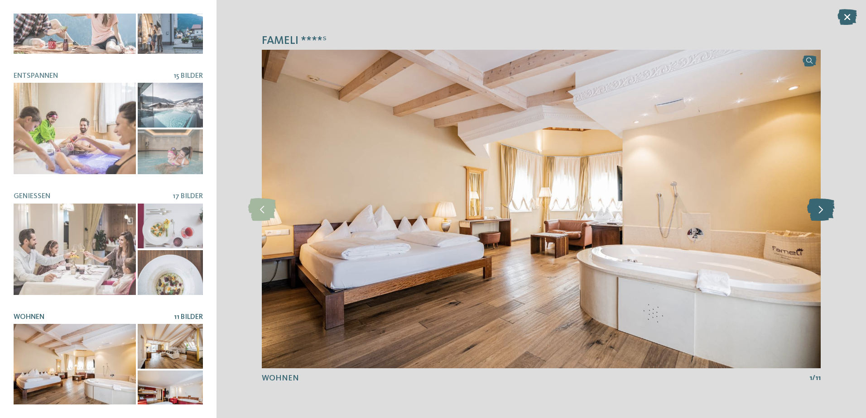
click at [822, 210] on icon at bounding box center [821, 209] width 28 height 23
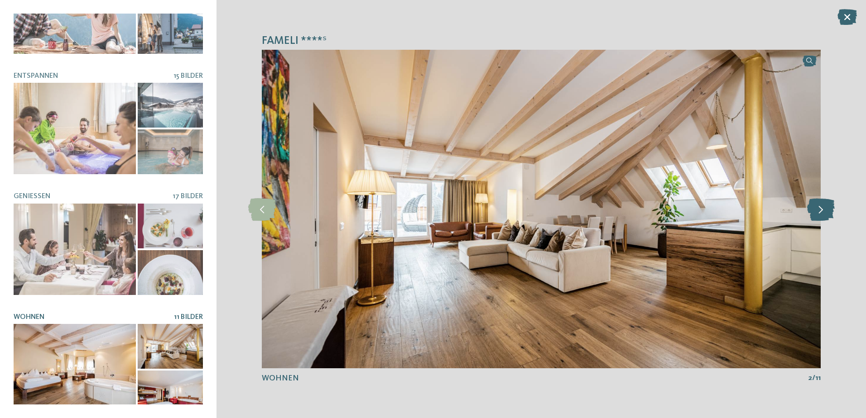
click at [822, 210] on icon at bounding box center [821, 209] width 28 height 23
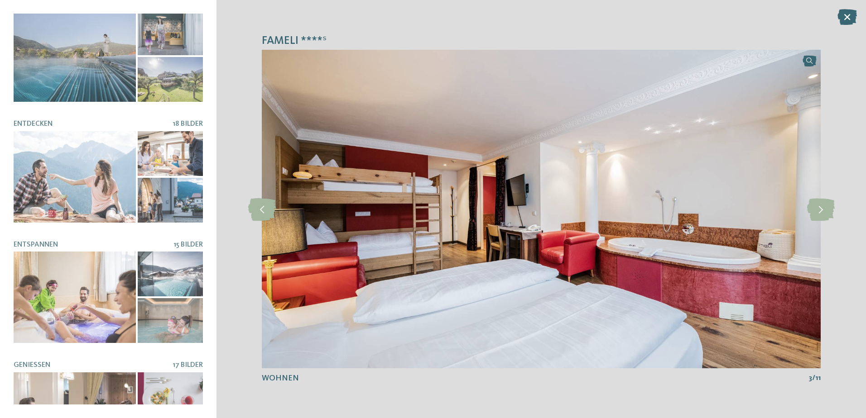
scroll to position [2, 0]
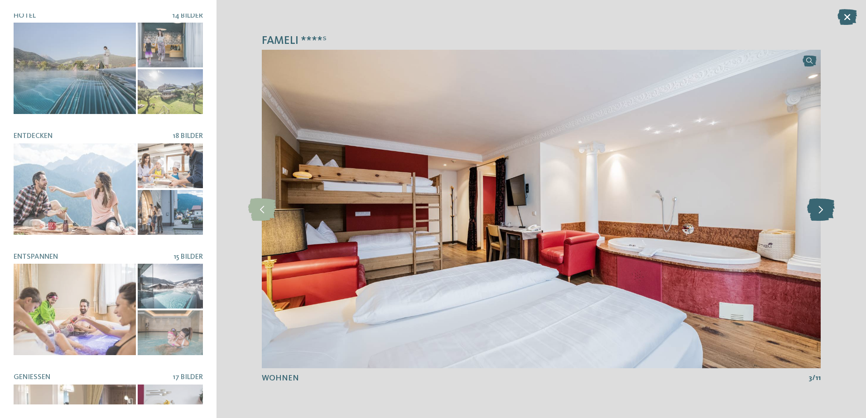
click at [823, 214] on icon at bounding box center [821, 209] width 28 height 23
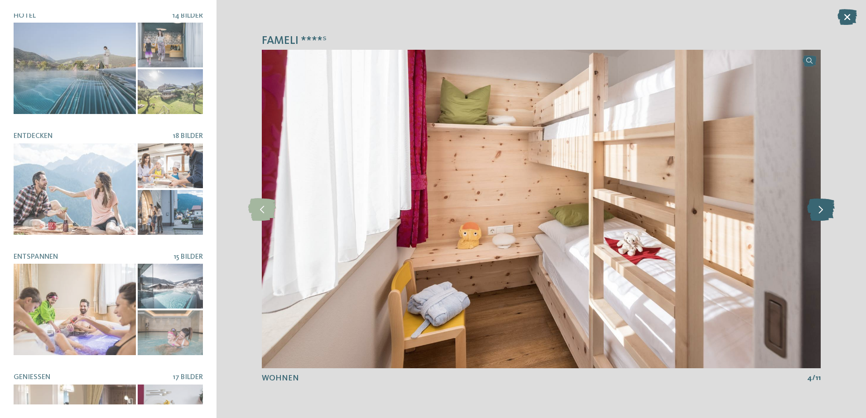
click at [822, 211] on icon at bounding box center [821, 209] width 28 height 23
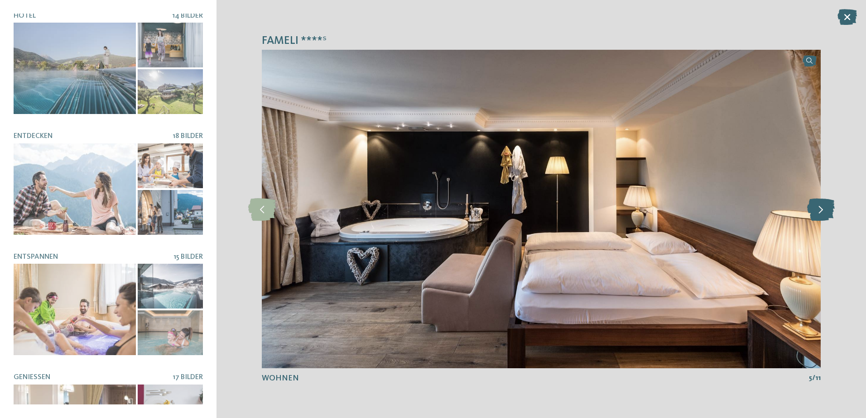
click at [819, 206] on icon at bounding box center [821, 209] width 28 height 23
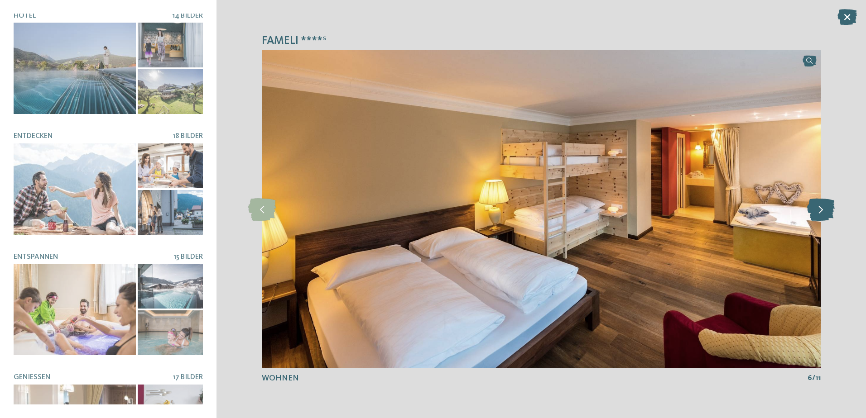
click at [818, 211] on icon at bounding box center [821, 209] width 28 height 23
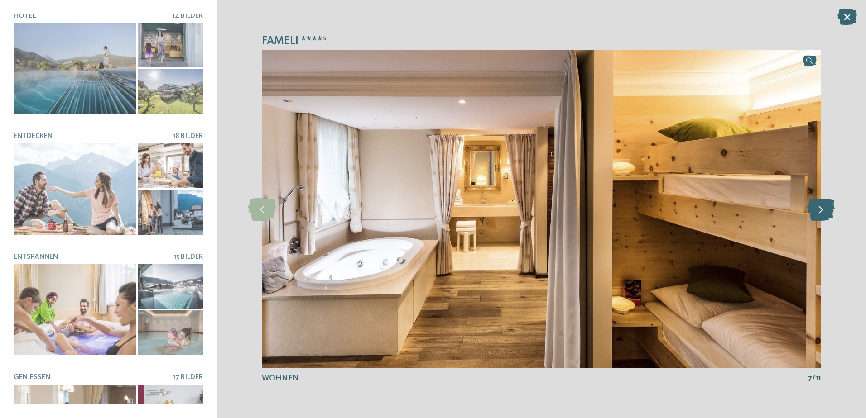
click at [818, 212] on icon at bounding box center [821, 209] width 28 height 23
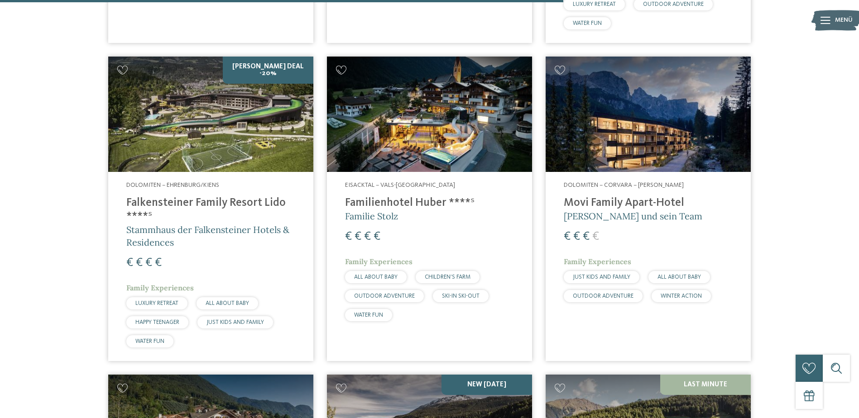
scroll to position [2008, 0]
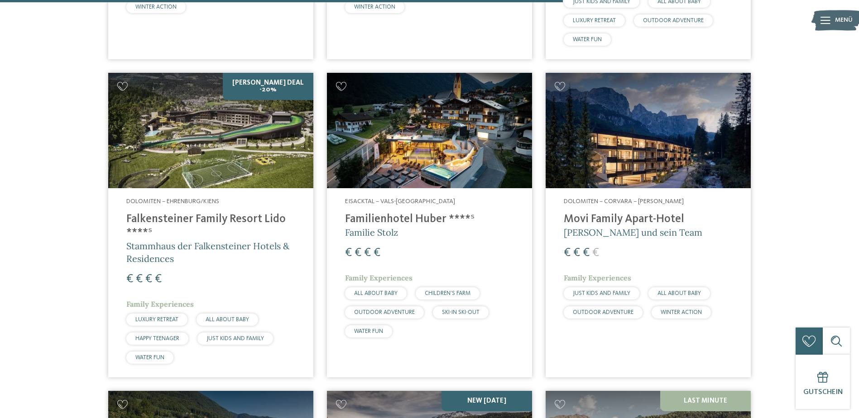
click at [177, 190] on div "Dolomiten – Ehrenburg/Kiens Falkensteiner Family Resort Lido ****ˢ Stammhaus de…" at bounding box center [210, 282] width 205 height 189
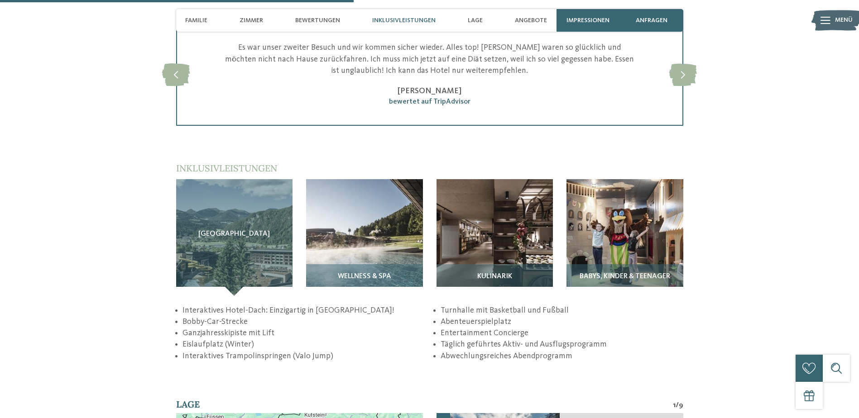
scroll to position [1313, 0]
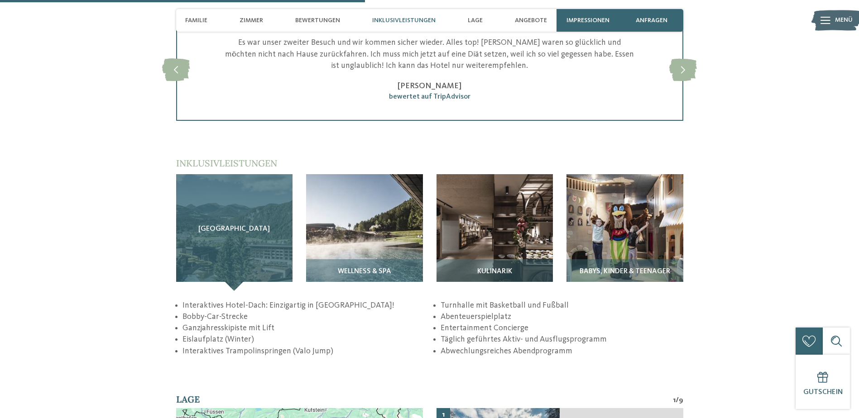
click at [238, 252] on div "Sky Adventure Park" at bounding box center [234, 232] width 117 height 117
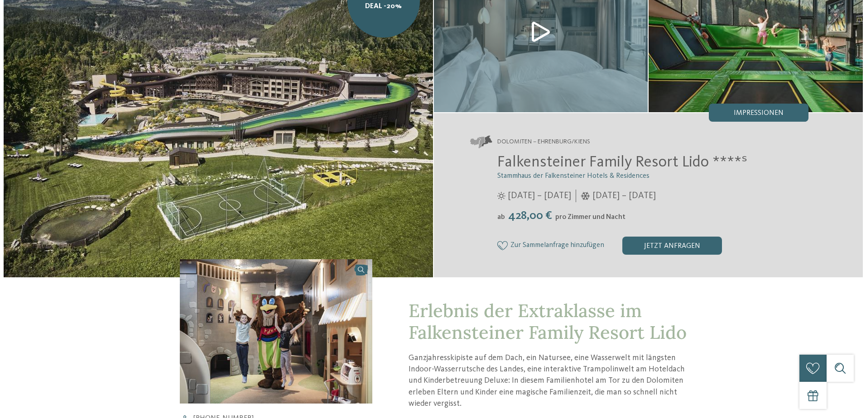
scroll to position [0, 0]
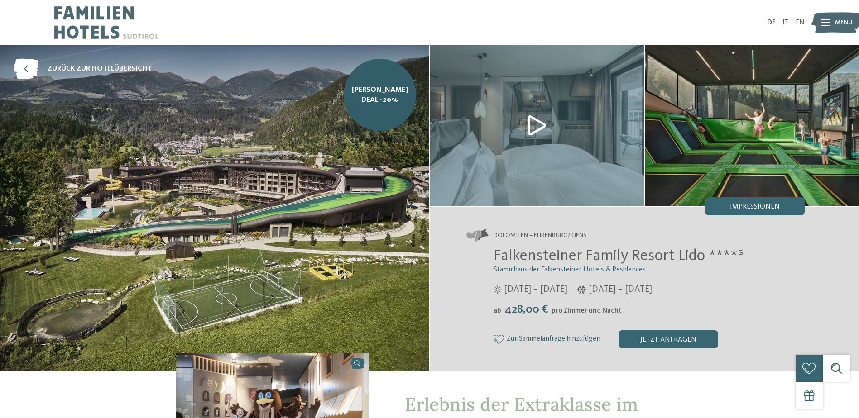
click at [758, 205] on span "Impressionen" at bounding box center [755, 206] width 50 height 7
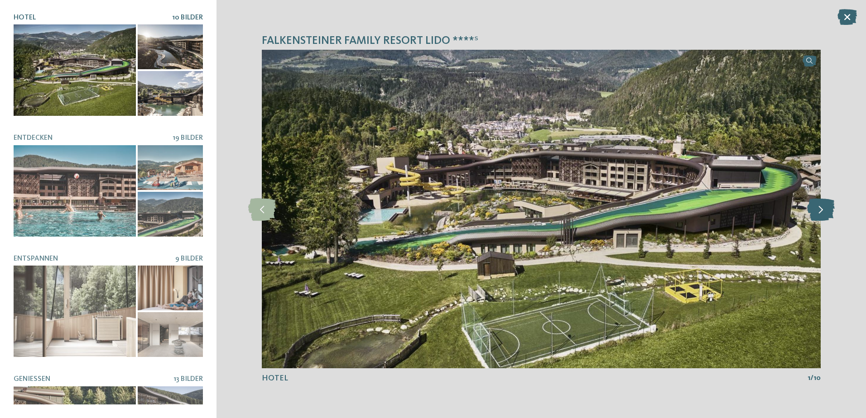
click at [823, 209] on icon at bounding box center [821, 209] width 28 height 23
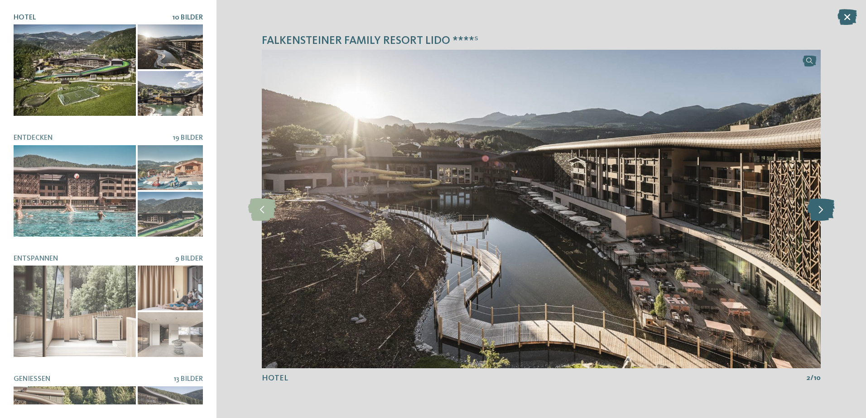
click at [823, 209] on icon at bounding box center [821, 209] width 28 height 23
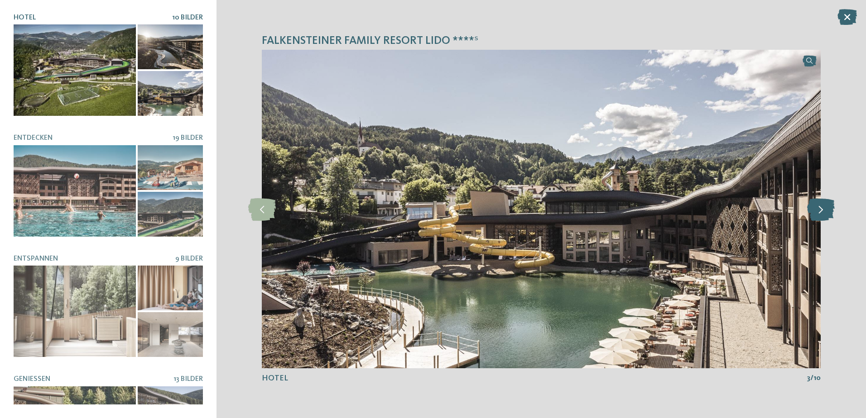
click at [823, 209] on icon at bounding box center [821, 209] width 28 height 23
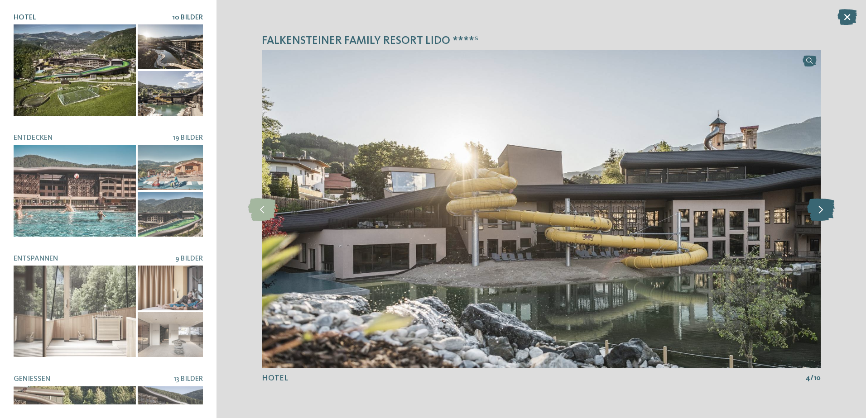
click at [823, 209] on icon at bounding box center [821, 209] width 28 height 23
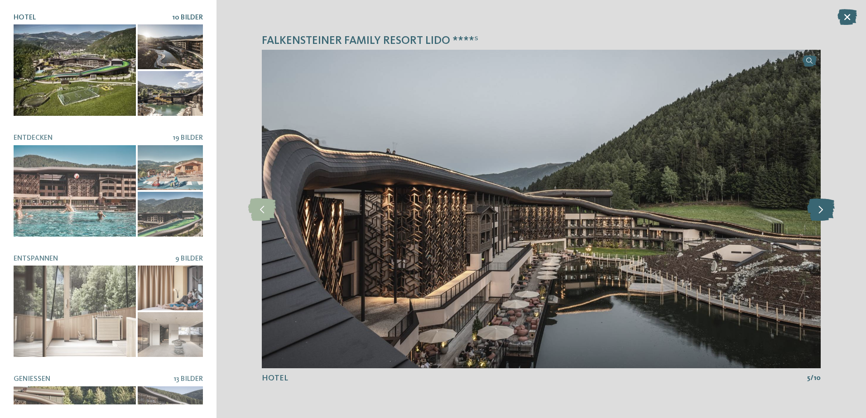
click at [823, 209] on icon at bounding box center [821, 209] width 28 height 23
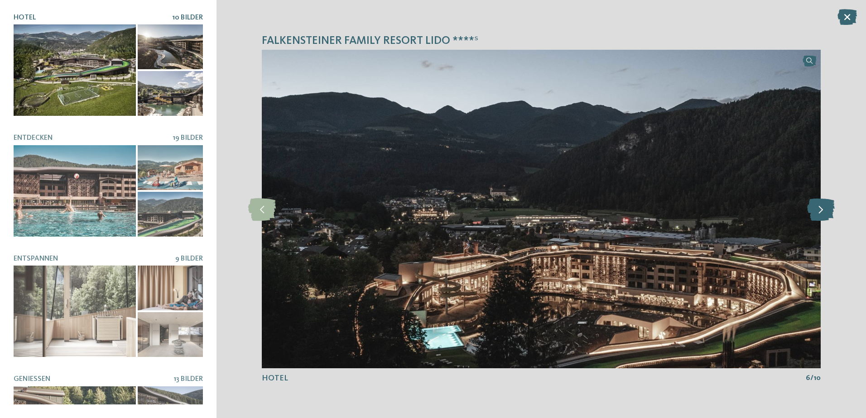
click at [823, 209] on icon at bounding box center [821, 209] width 28 height 23
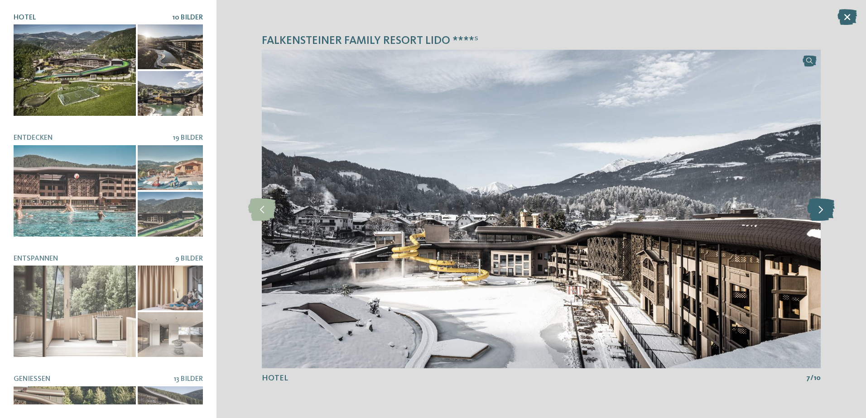
click at [822, 210] on icon at bounding box center [821, 209] width 28 height 23
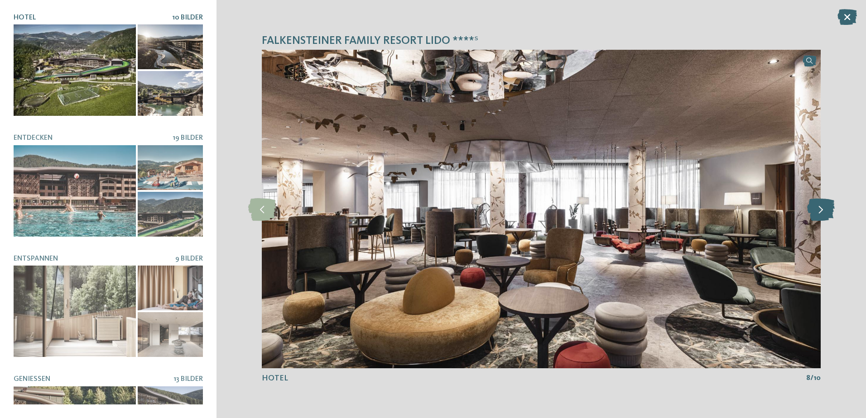
click at [822, 210] on icon at bounding box center [821, 209] width 28 height 23
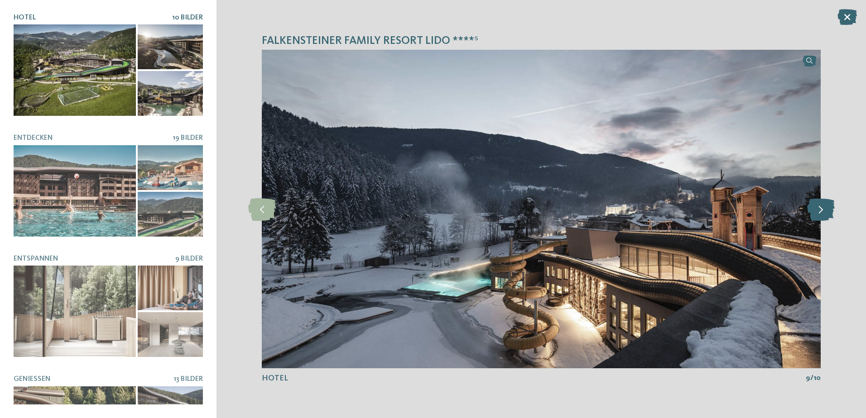
click at [822, 210] on icon at bounding box center [821, 209] width 28 height 23
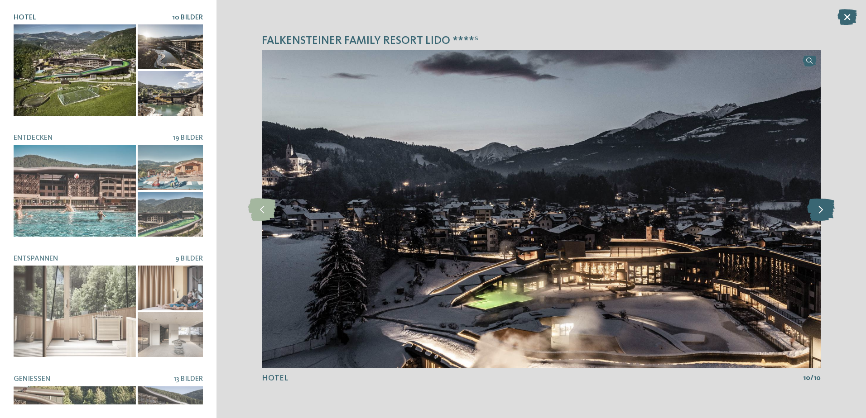
click at [822, 210] on icon at bounding box center [821, 209] width 28 height 23
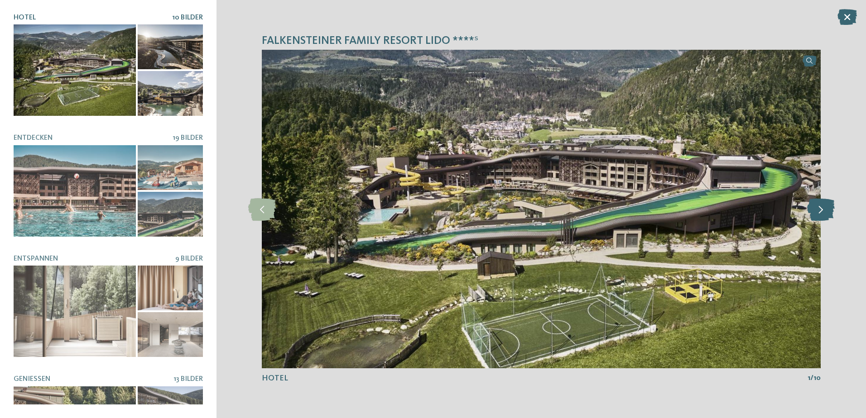
click at [822, 210] on icon at bounding box center [821, 209] width 28 height 23
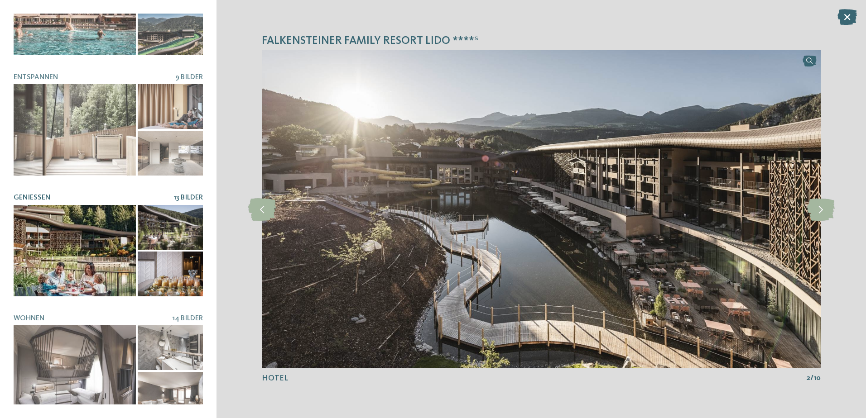
scroll to position [183, 0]
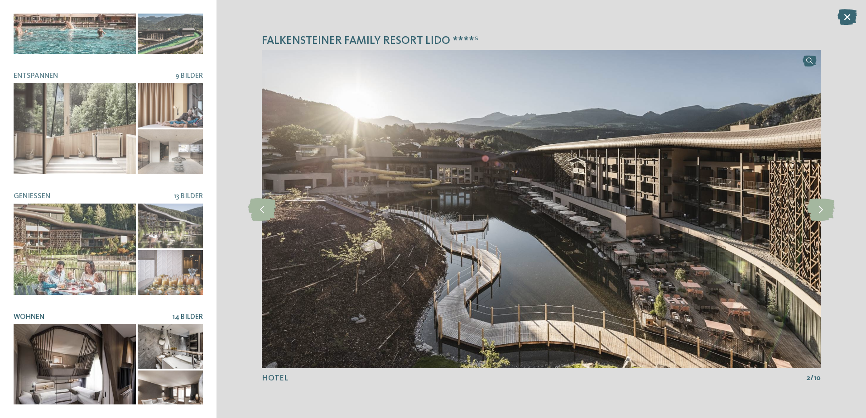
click at [115, 377] on div at bounding box center [75, 369] width 122 height 91
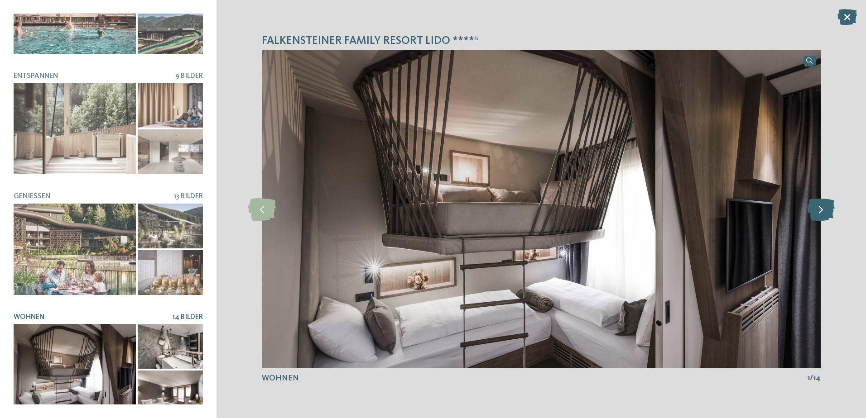
click at [821, 211] on icon at bounding box center [821, 209] width 28 height 23
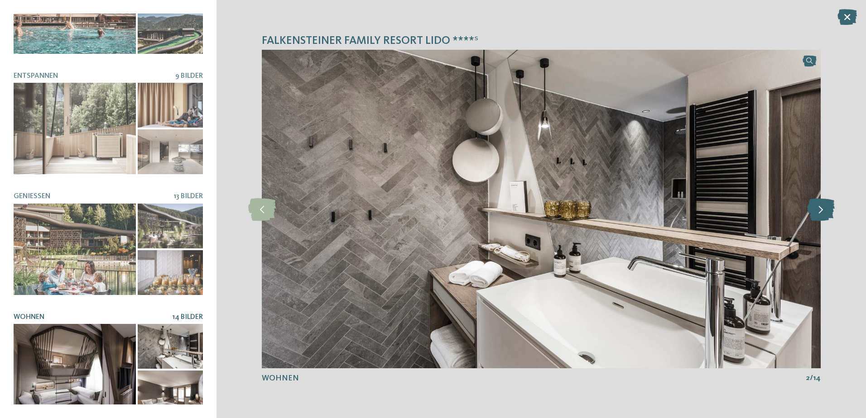
click at [820, 211] on icon at bounding box center [821, 209] width 28 height 23
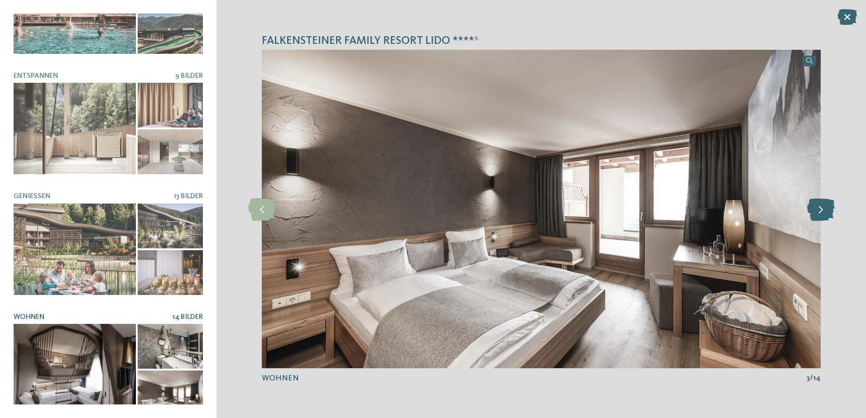
click at [818, 211] on icon at bounding box center [821, 209] width 28 height 23
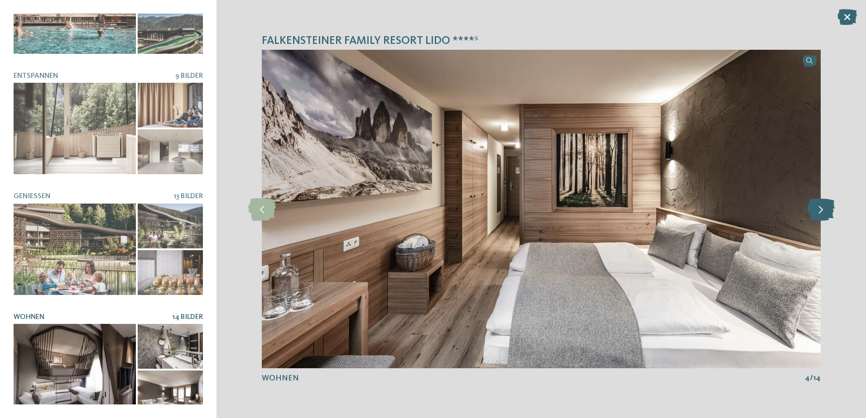
click at [818, 213] on icon at bounding box center [821, 209] width 28 height 23
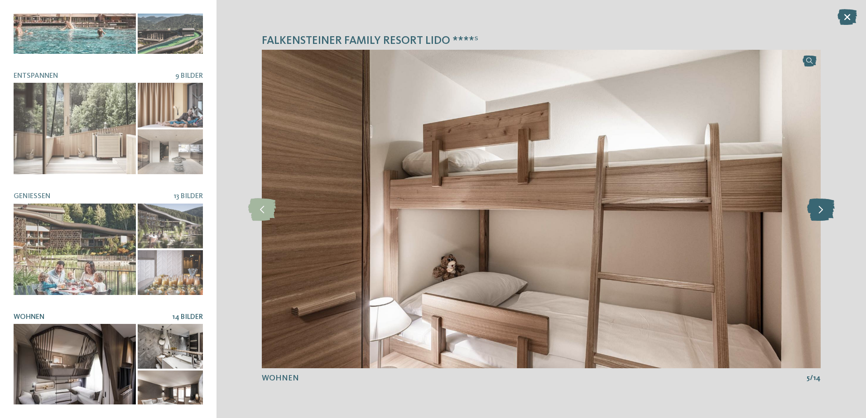
click at [826, 212] on icon at bounding box center [821, 209] width 28 height 23
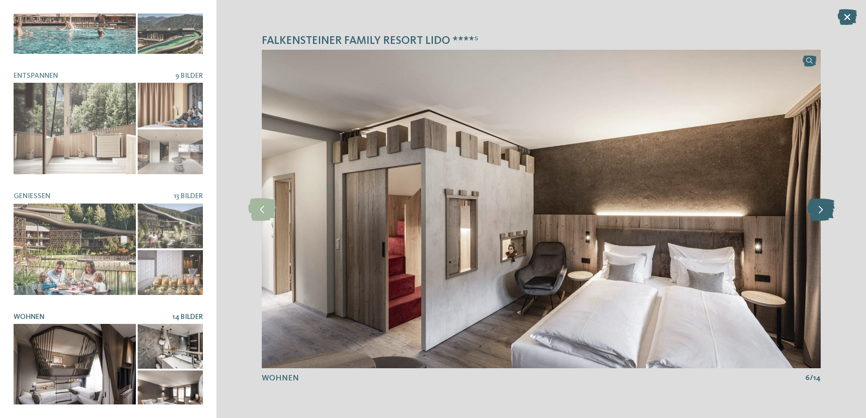
click at [815, 211] on icon at bounding box center [821, 209] width 28 height 23
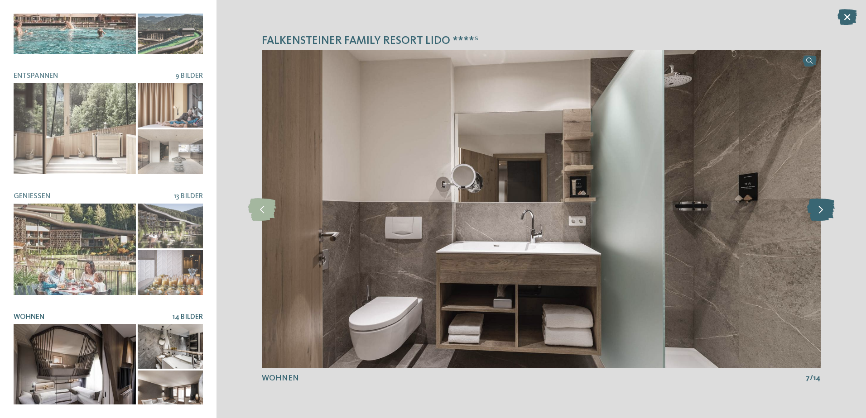
click at [815, 211] on icon at bounding box center [821, 209] width 28 height 23
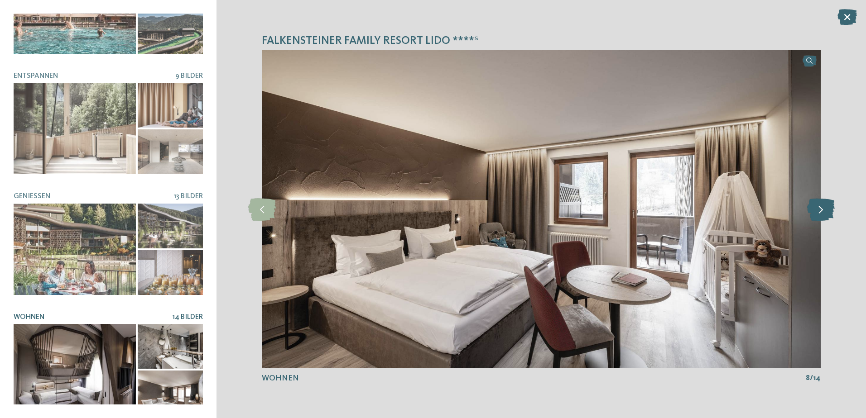
click at [815, 211] on icon at bounding box center [821, 209] width 28 height 23
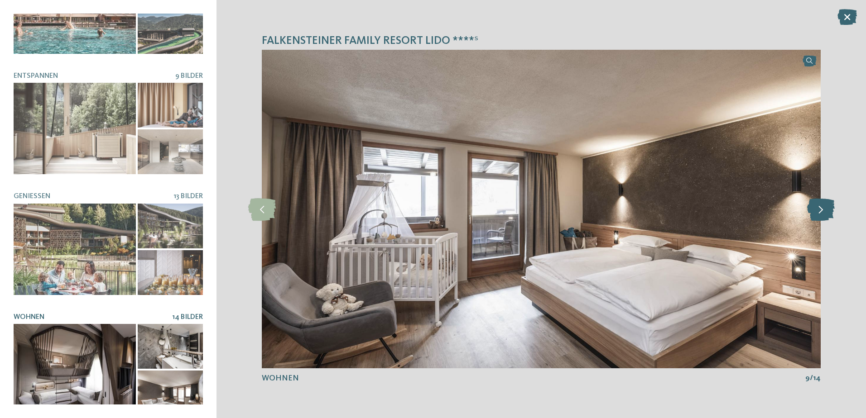
click at [818, 212] on icon at bounding box center [821, 209] width 28 height 23
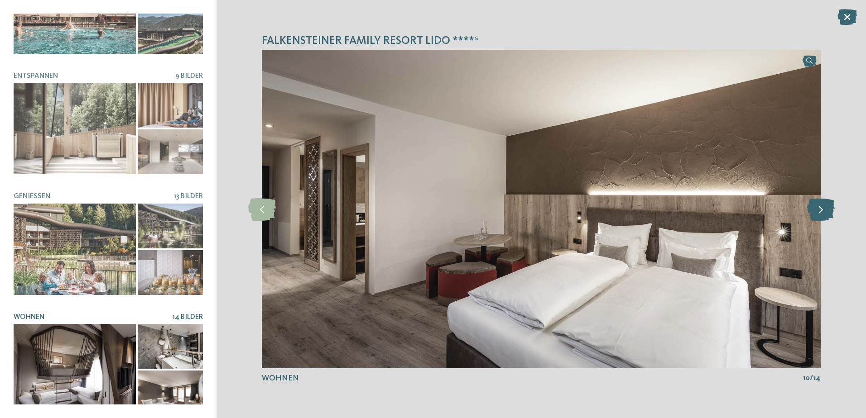
click at [818, 212] on icon at bounding box center [821, 209] width 28 height 23
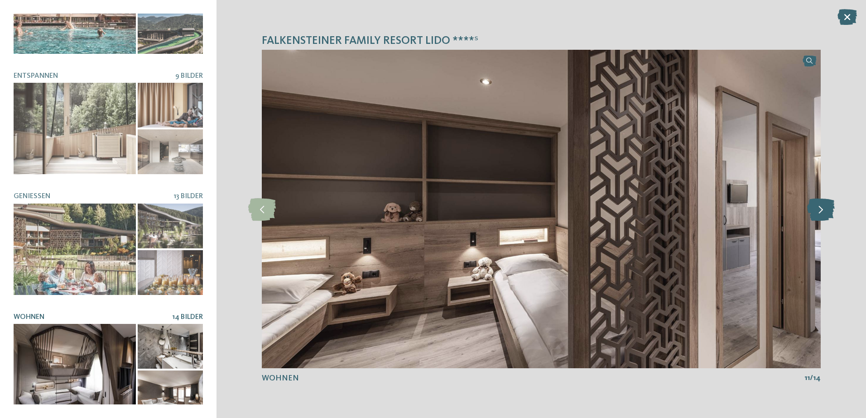
click at [818, 212] on icon at bounding box center [821, 209] width 28 height 23
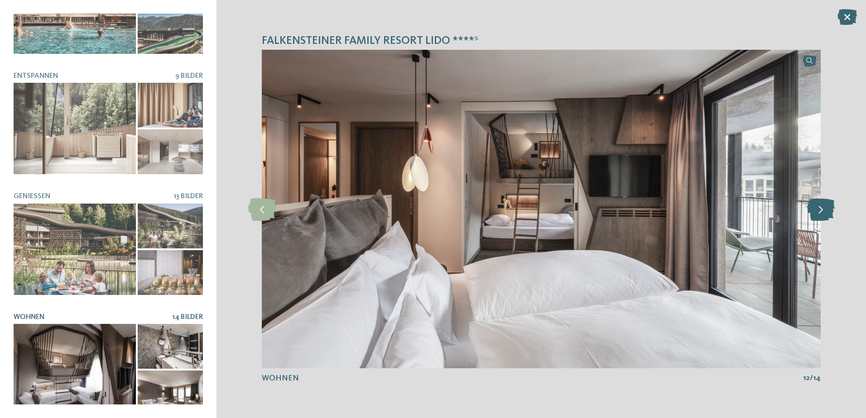
click at [822, 211] on icon at bounding box center [821, 209] width 28 height 23
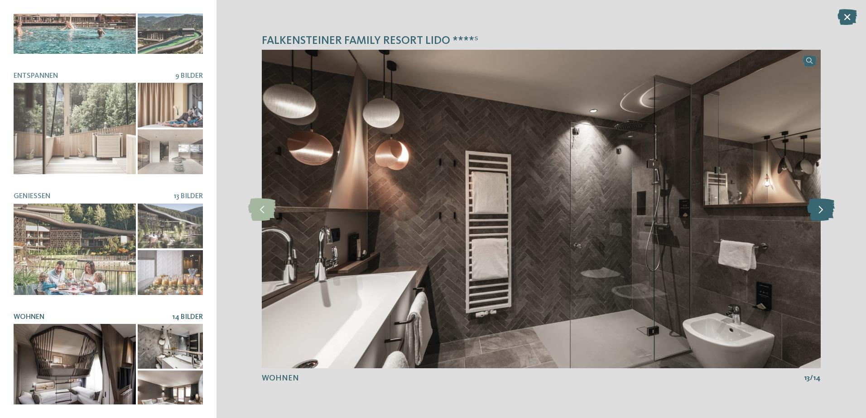
click at [822, 211] on icon at bounding box center [821, 209] width 28 height 23
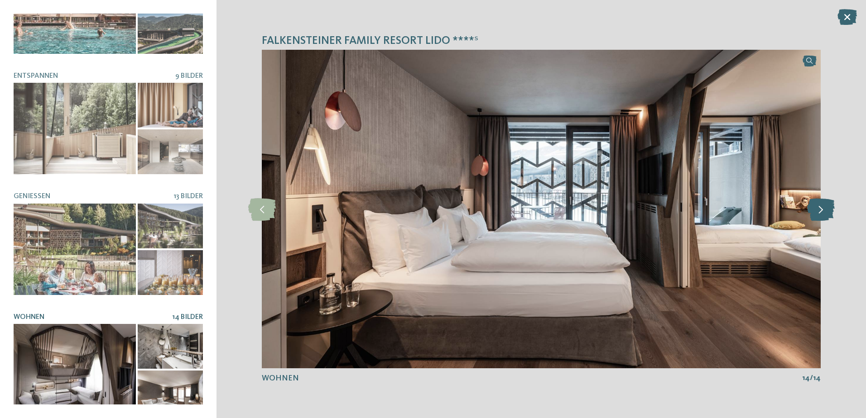
click at [822, 212] on icon at bounding box center [821, 209] width 28 height 23
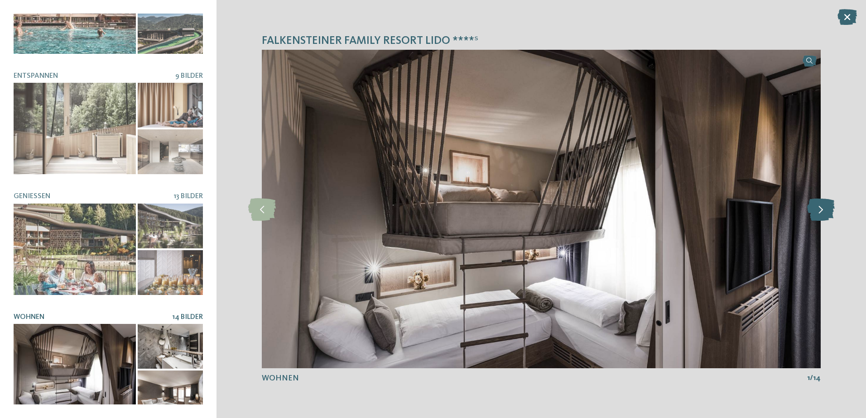
click at [822, 212] on icon at bounding box center [821, 209] width 28 height 23
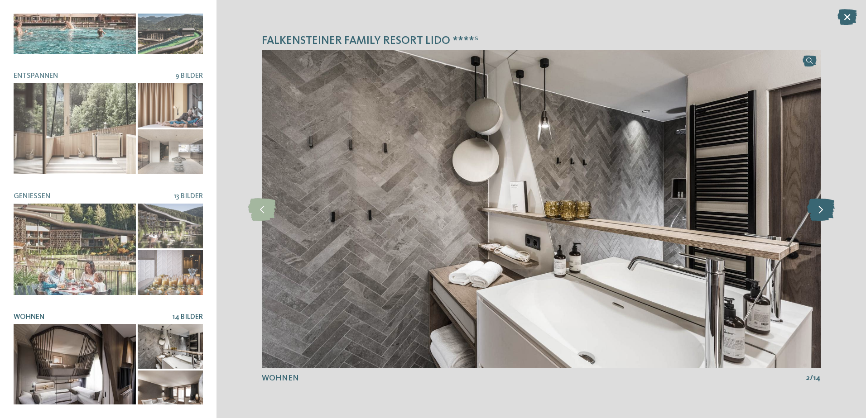
click at [822, 212] on icon at bounding box center [821, 209] width 28 height 23
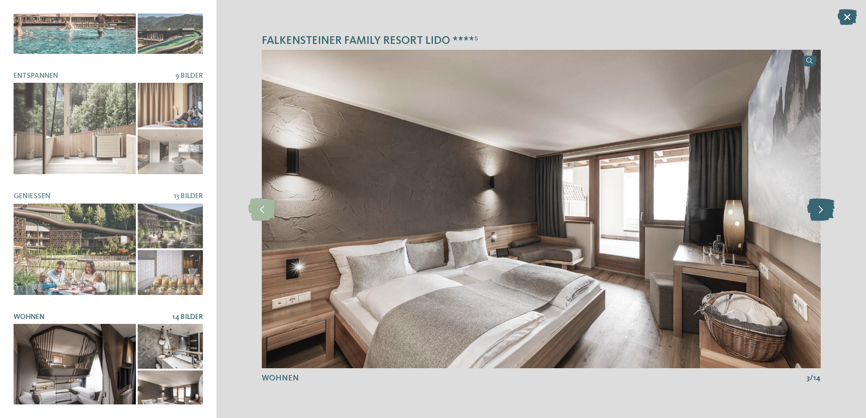
click at [822, 212] on icon at bounding box center [821, 209] width 28 height 23
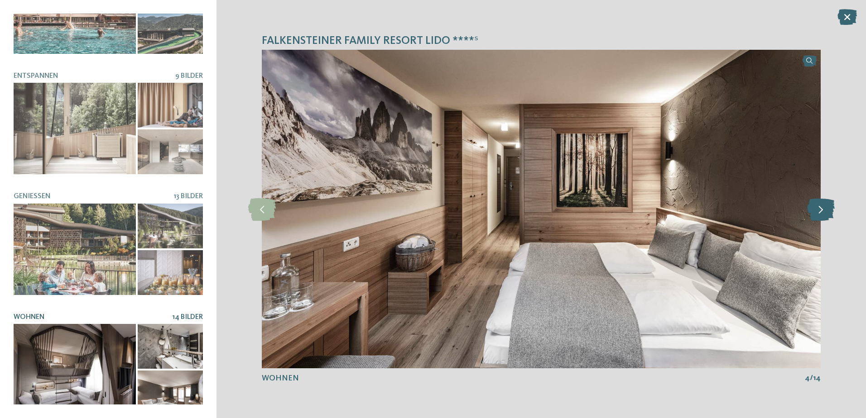
click at [822, 212] on icon at bounding box center [821, 209] width 28 height 23
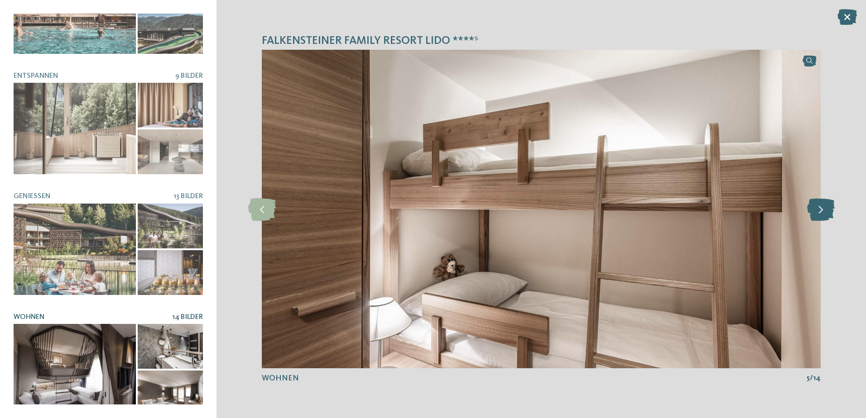
click at [822, 212] on icon at bounding box center [821, 209] width 28 height 23
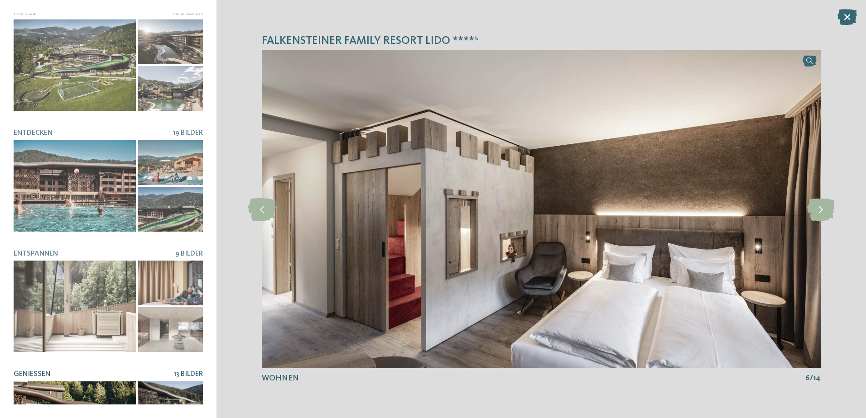
scroll to position [0, 0]
